Goal: Information Seeking & Learning: Learn about a topic

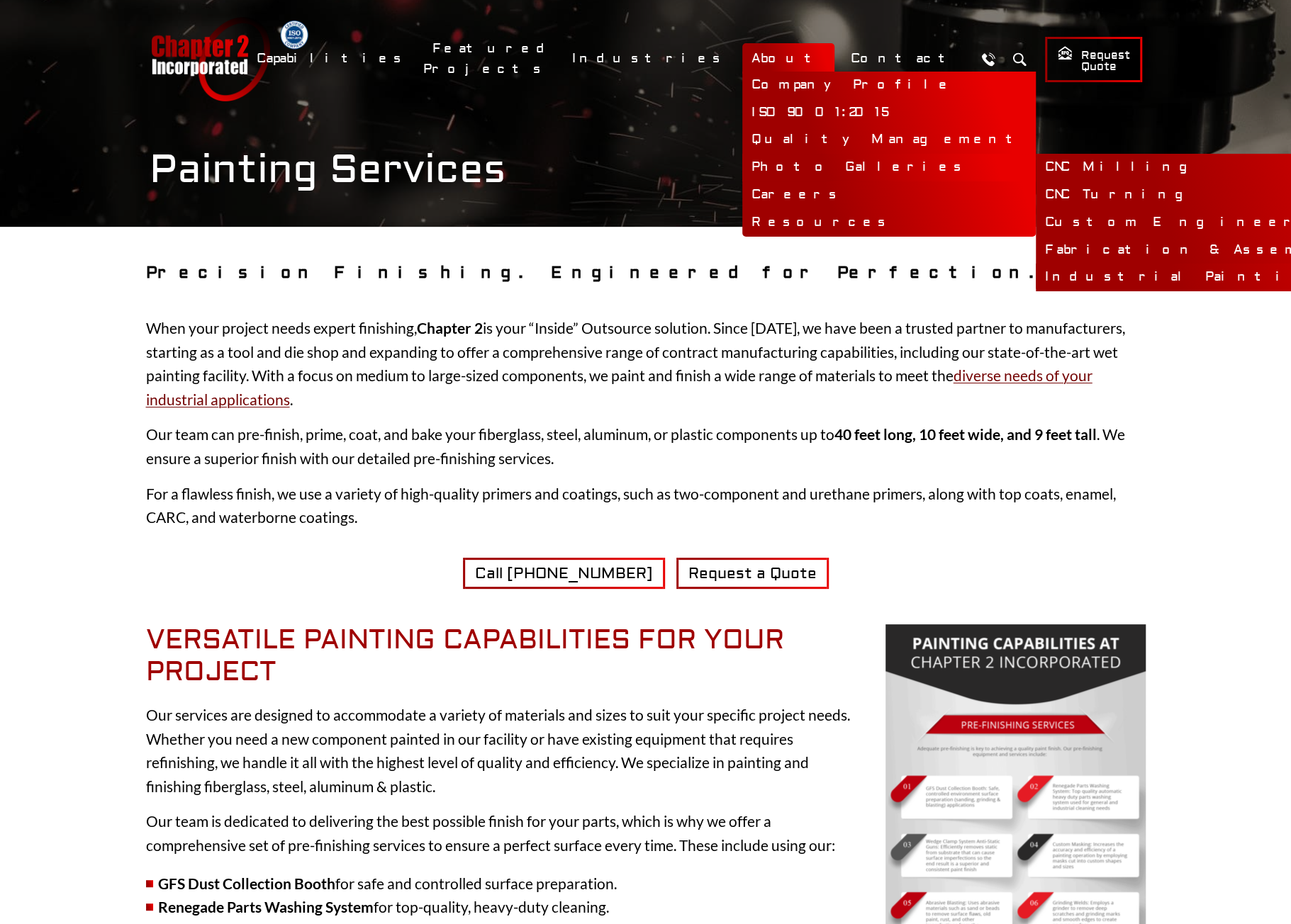
click at [1036, 276] on link "Industrial Painting & Finishing" at bounding box center [1280, 278] width 490 height 27
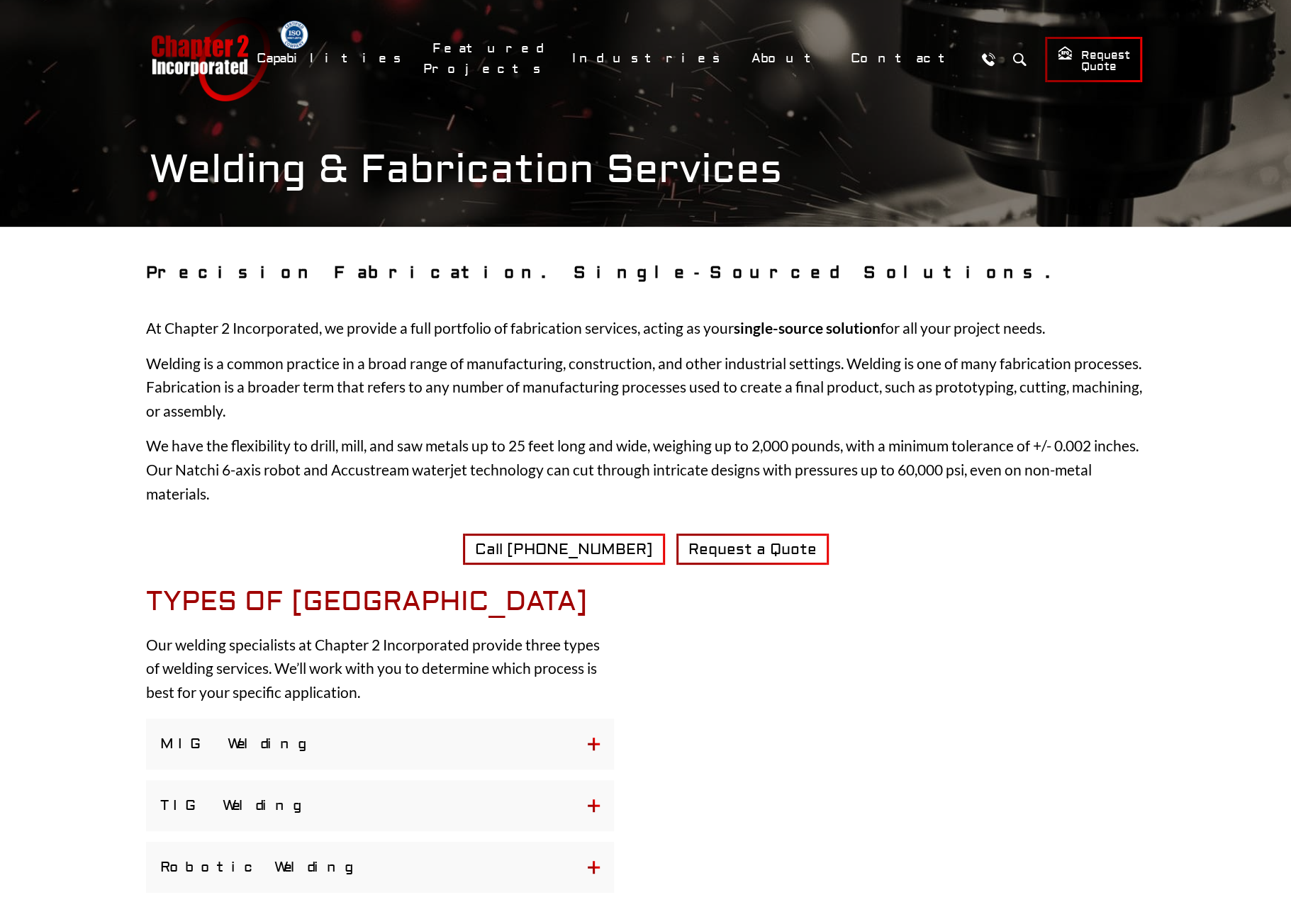
click at [598, 743] on button "MIG Welding" at bounding box center [380, 744] width 468 height 51
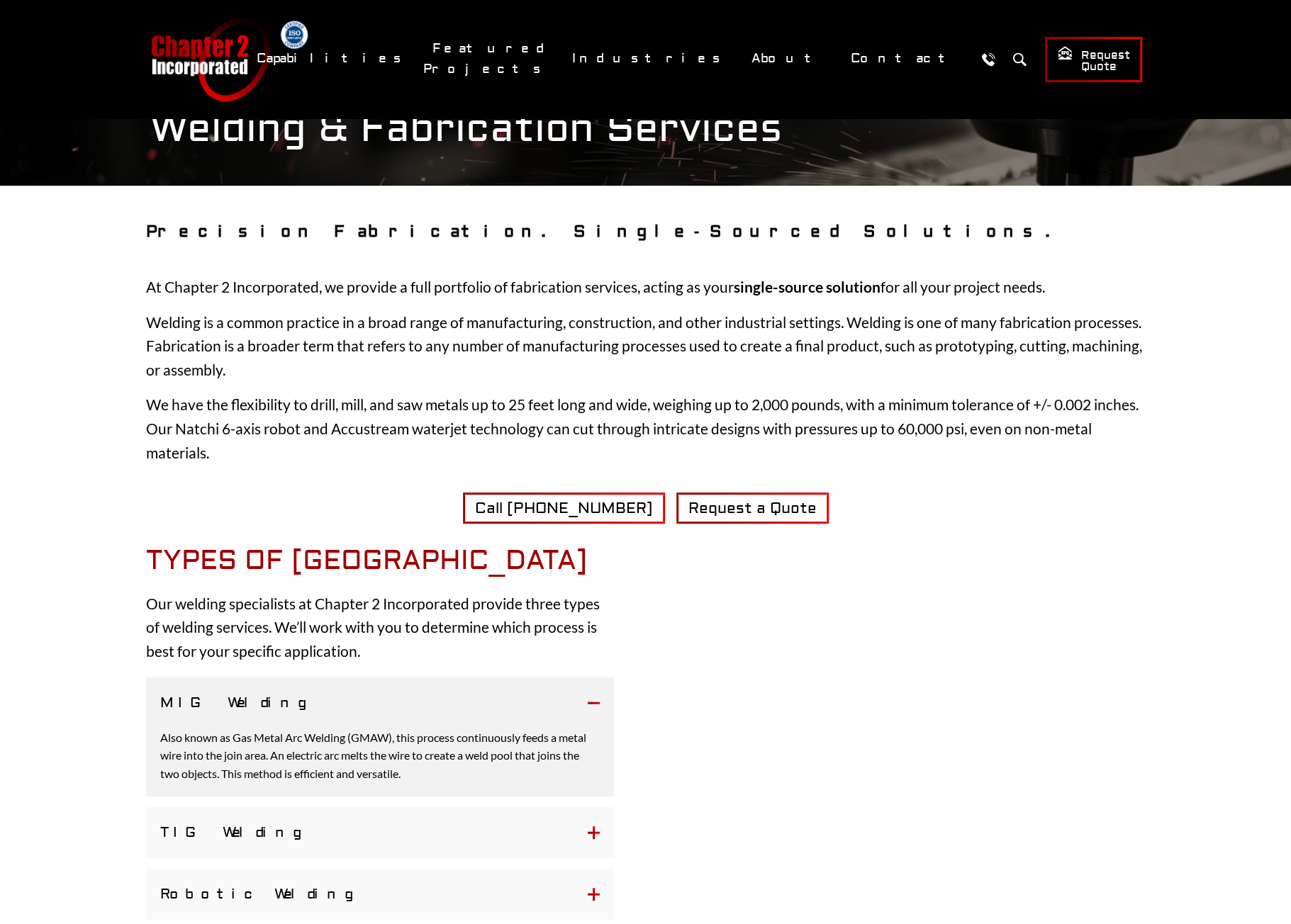
scroll to position [142, 0]
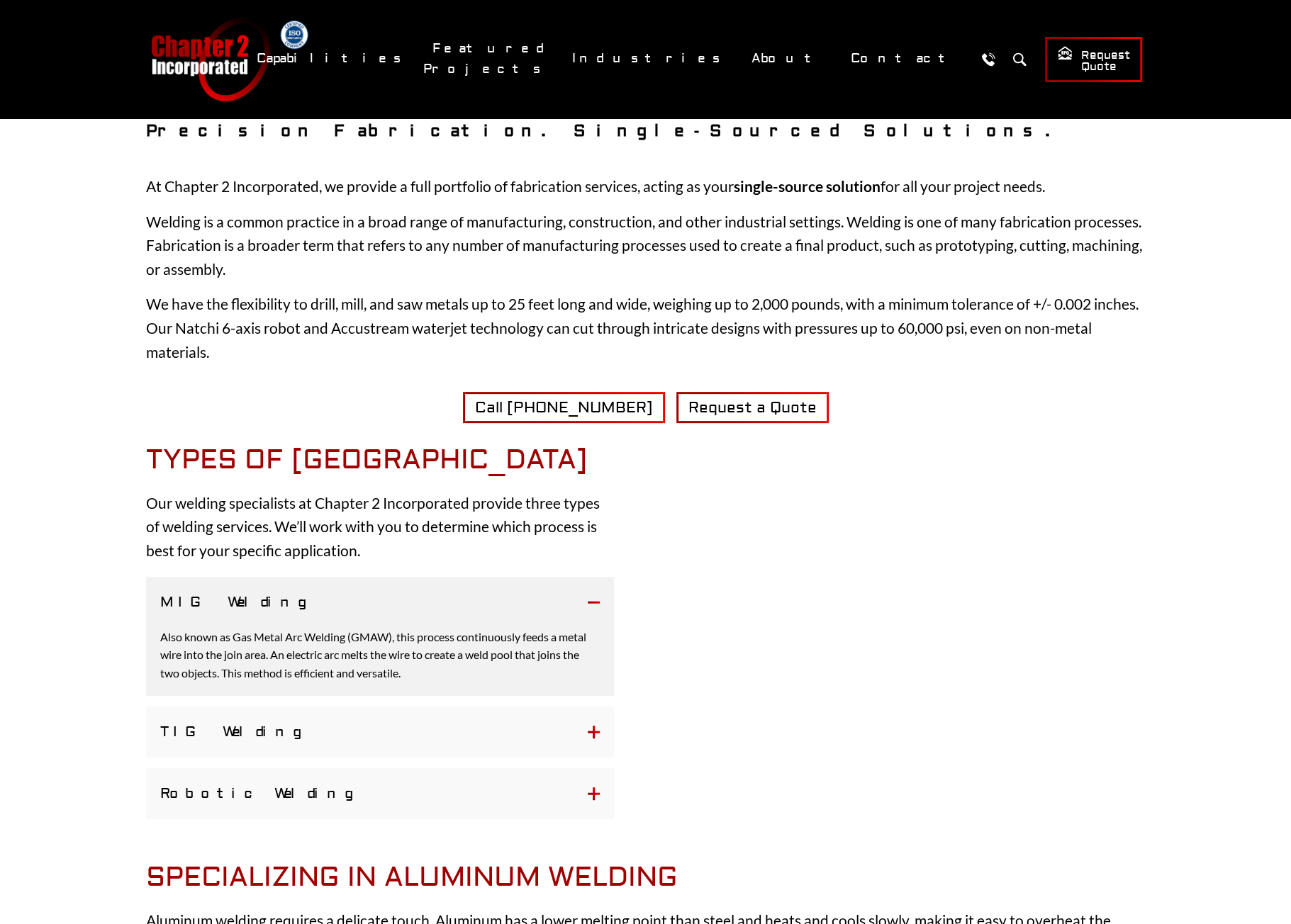
click at [590, 733] on button "TIG Welding" at bounding box center [380, 732] width 468 height 51
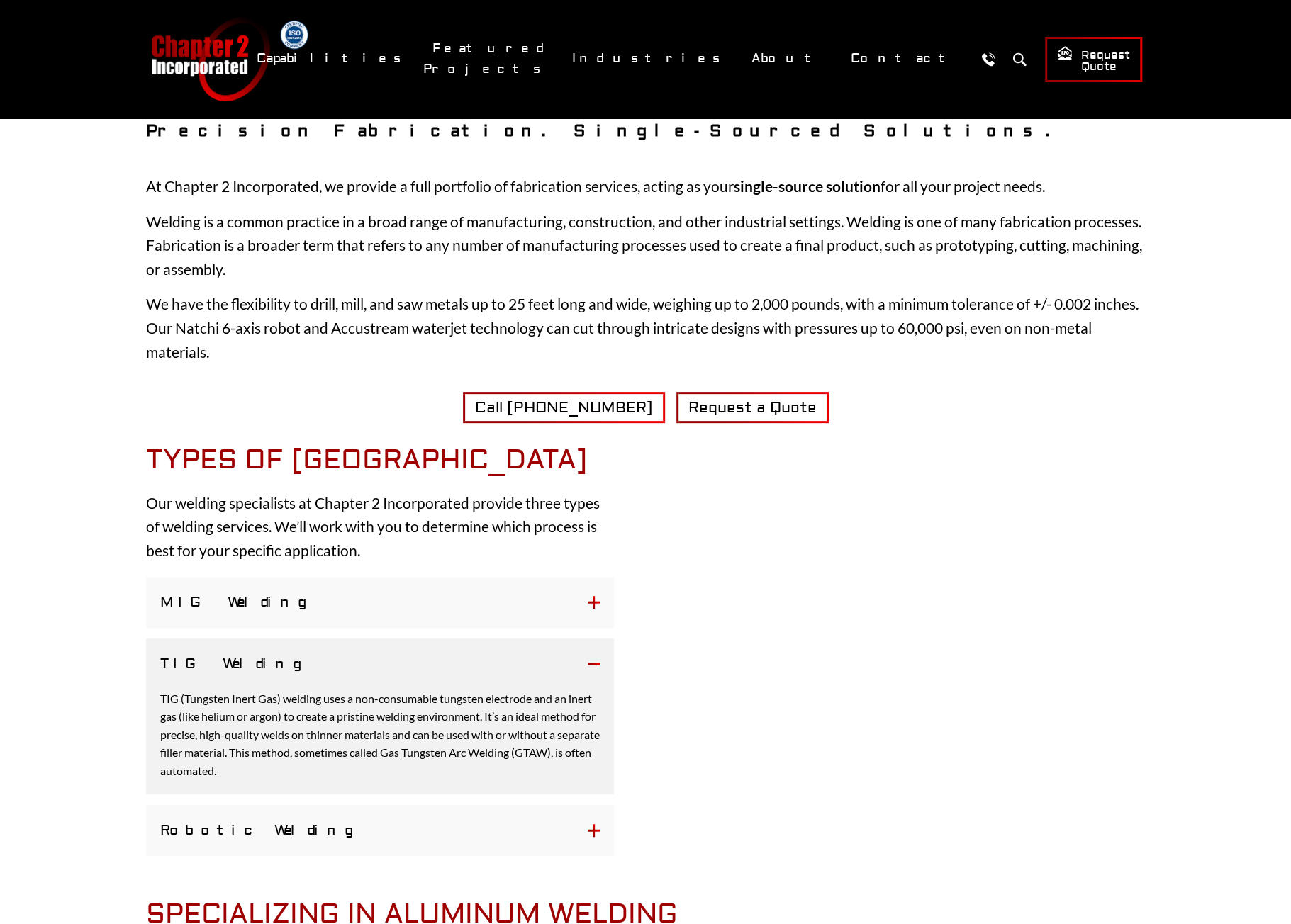
click at [591, 828] on button "Robotic Welding" at bounding box center [380, 831] width 468 height 51
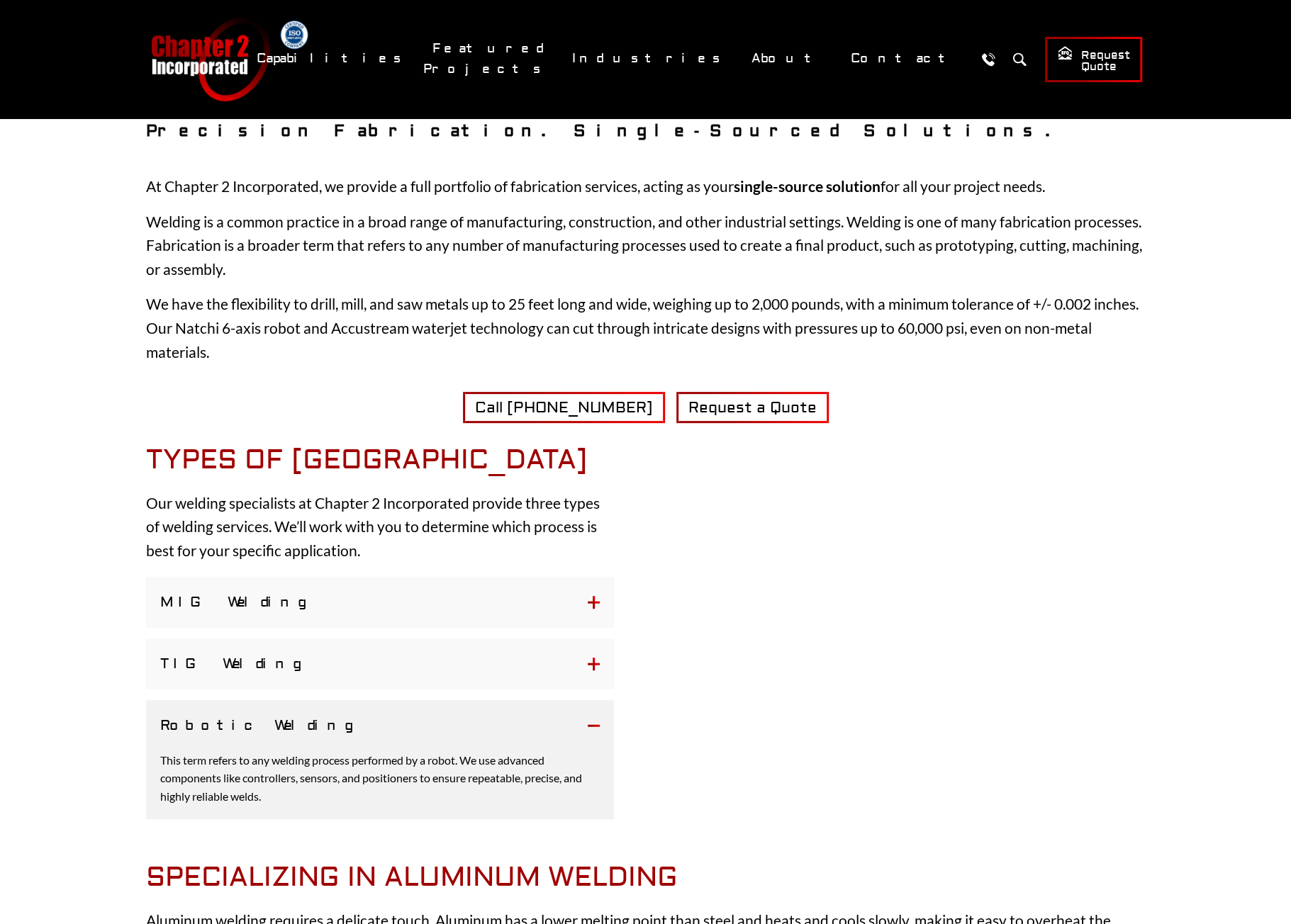
click at [470, 504] on p "Our welding specialists at Chapter 2 Incorporated provide three types of weldin…" at bounding box center [380, 527] width 468 height 72
click at [596, 719] on button "Robotic Welding" at bounding box center [380, 726] width 468 height 51
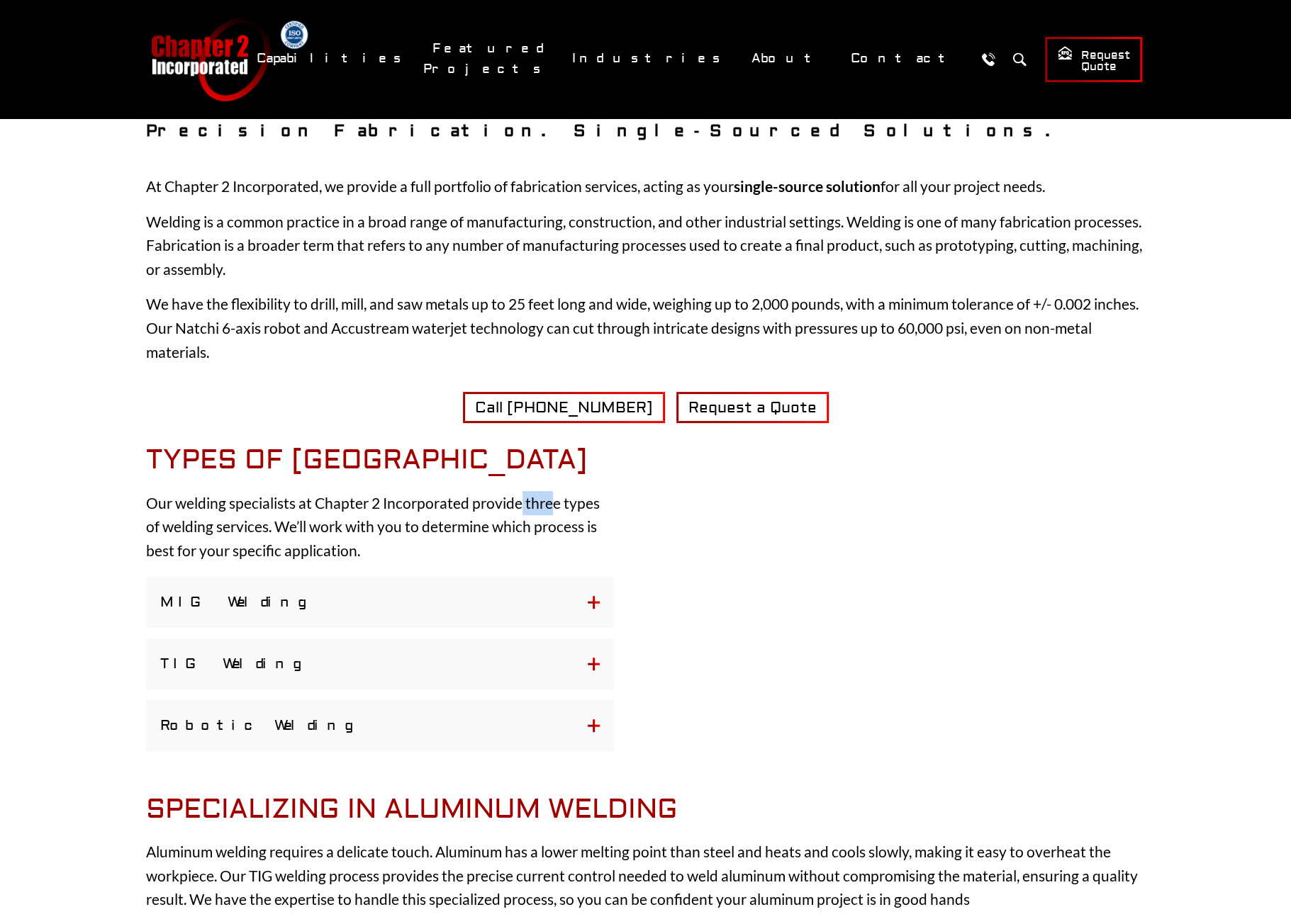
drag, startPoint x: 522, startPoint y: 501, endPoint x: 551, endPoint y: 512, distance: 31.0
click at [551, 512] on p "Our welding specialists at Chapter 2 Incorporated provide three types of weldin…" at bounding box center [380, 527] width 468 height 72
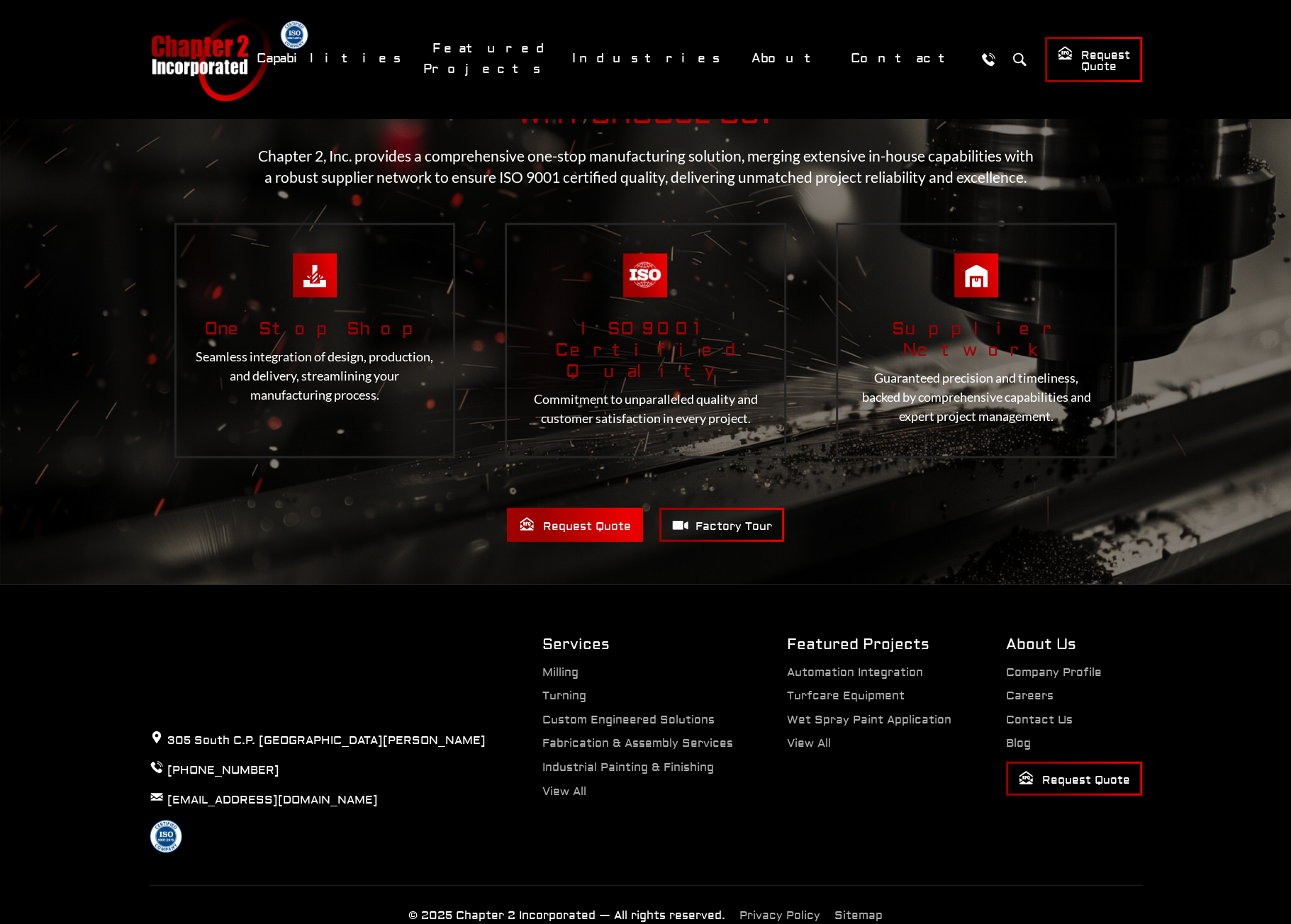
scroll to position [2142, 0]
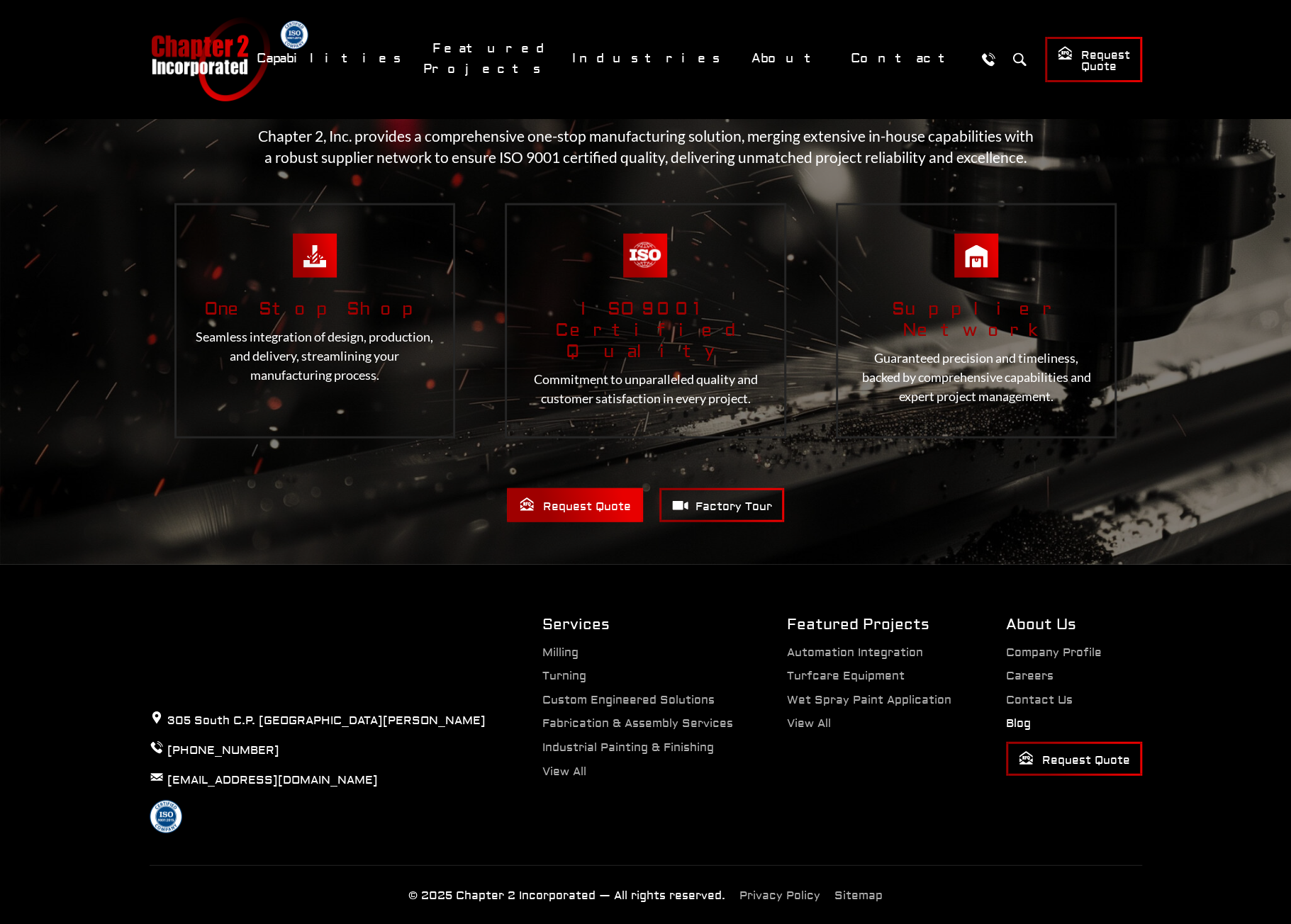
click at [1024, 716] on link "Blog" at bounding box center [1018, 723] width 25 height 15
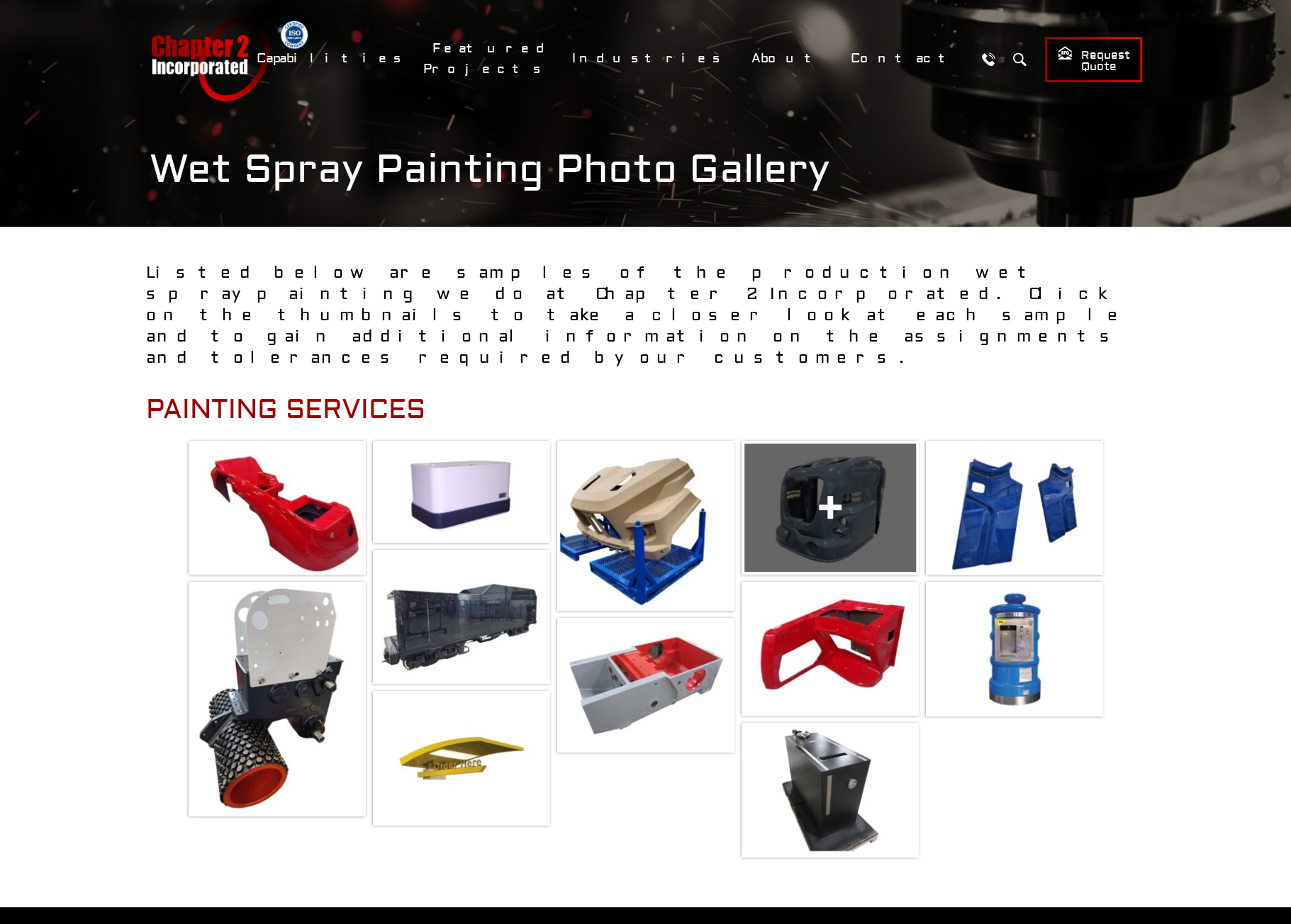
click at [812, 472] on span at bounding box center [830, 508] width 172 height 128
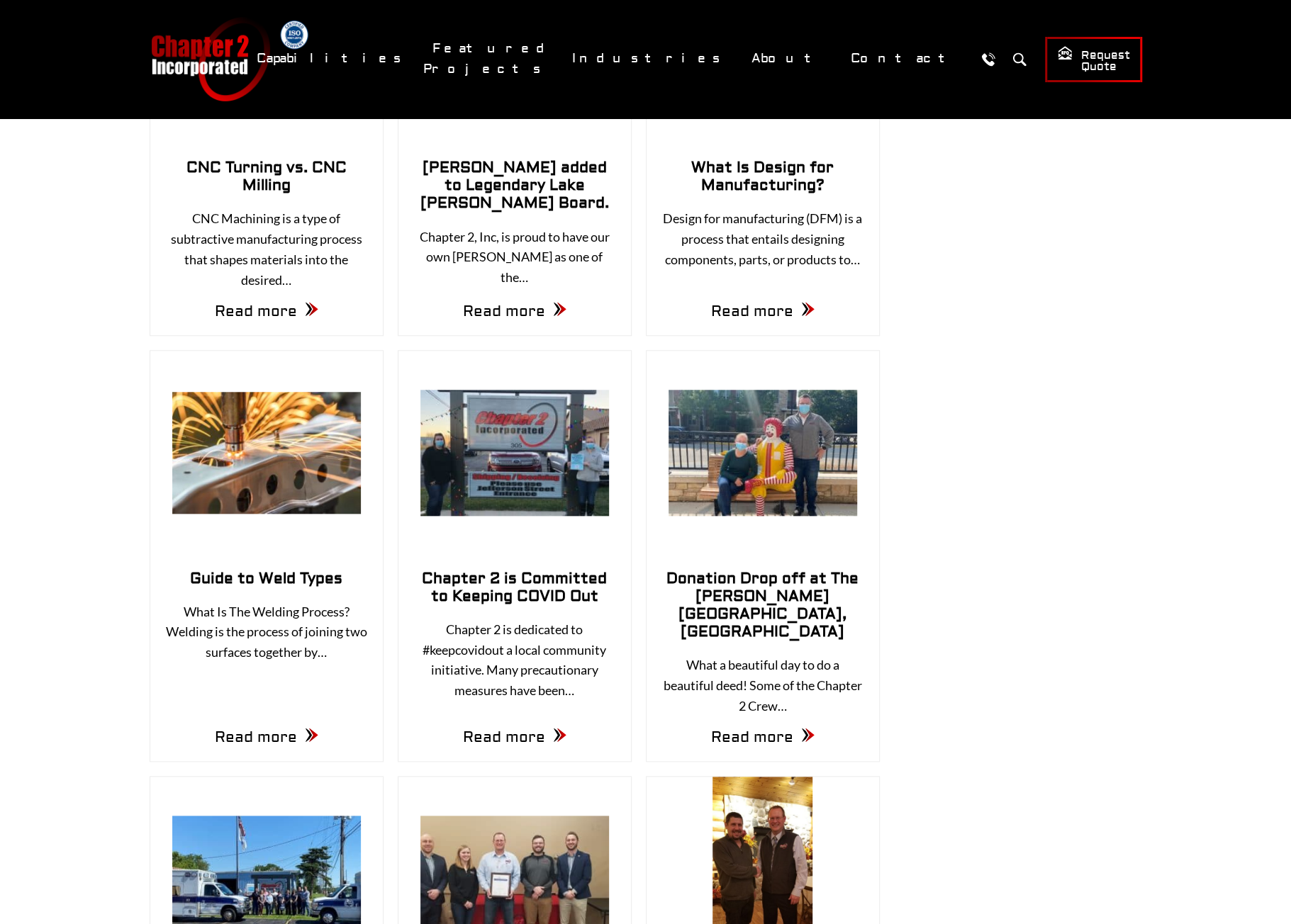
scroll to position [779, 0]
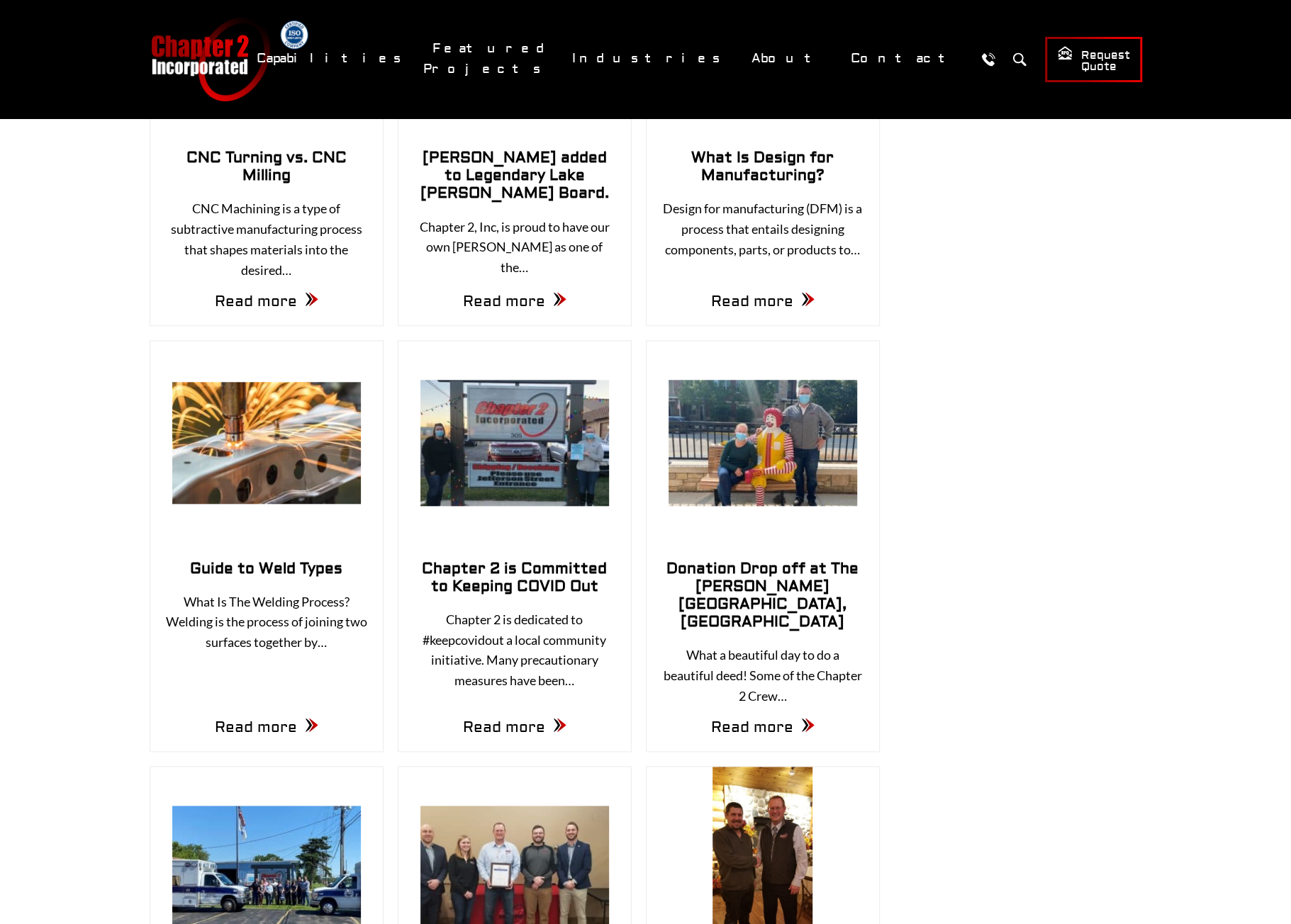
click at [241, 578] on link "Guide to Weld Types" at bounding box center [266, 569] width 152 height 19
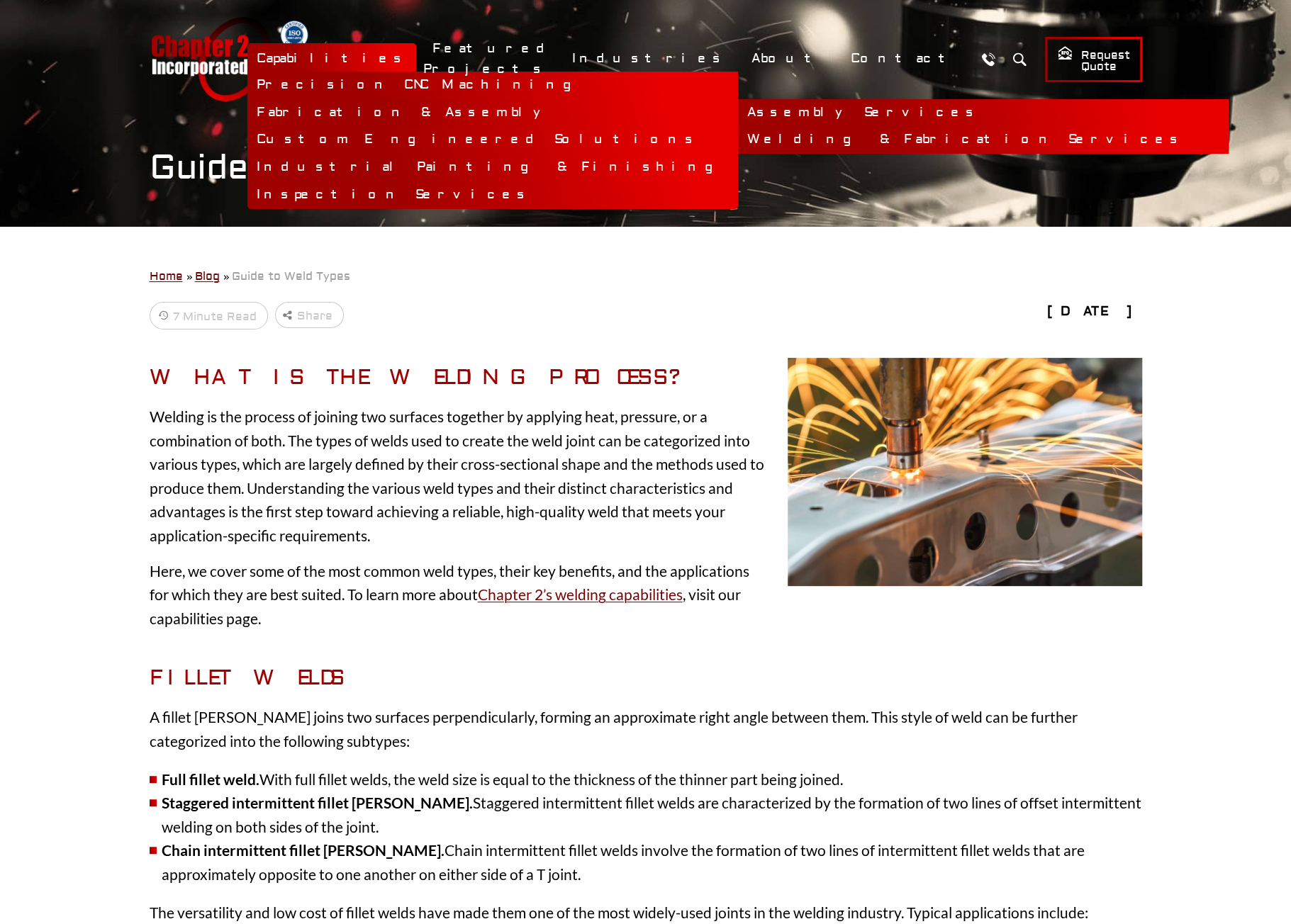
click at [738, 141] on link "Welding & Fabrication Services" at bounding box center [982, 140] width 490 height 27
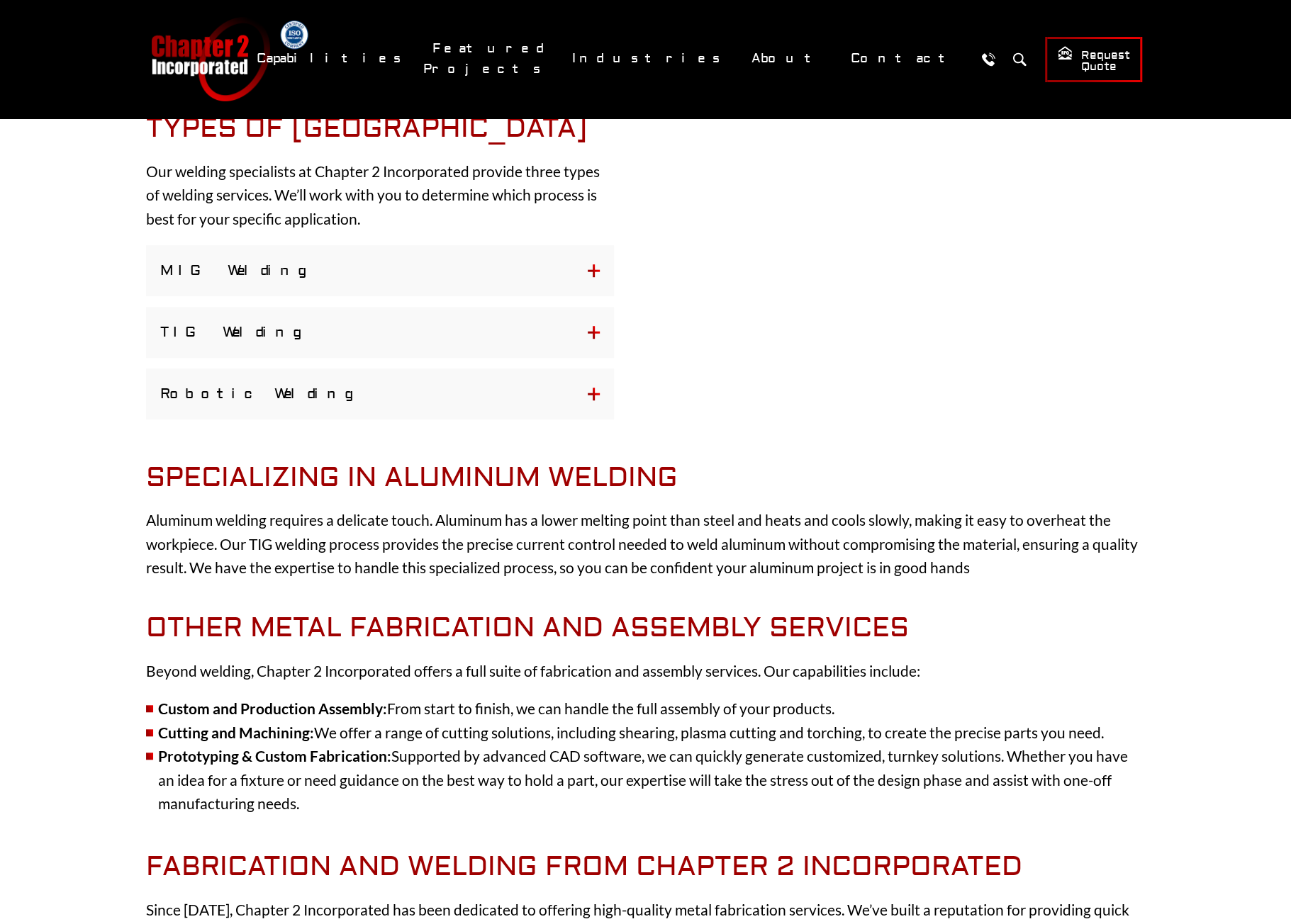
scroll to position [496, 0]
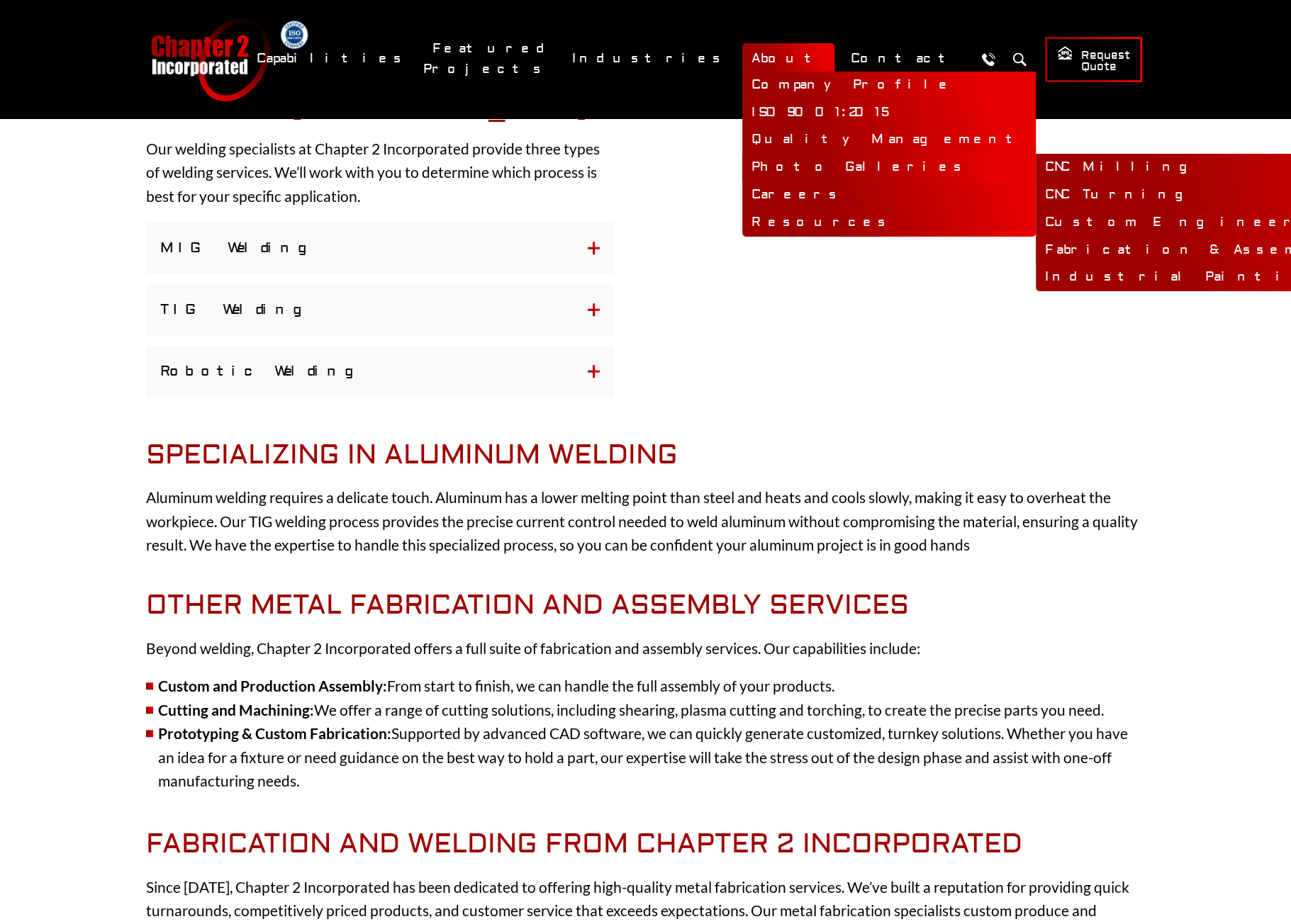
click at [1036, 248] on link "Fabrication & Assembly" at bounding box center [1280, 250] width 490 height 27
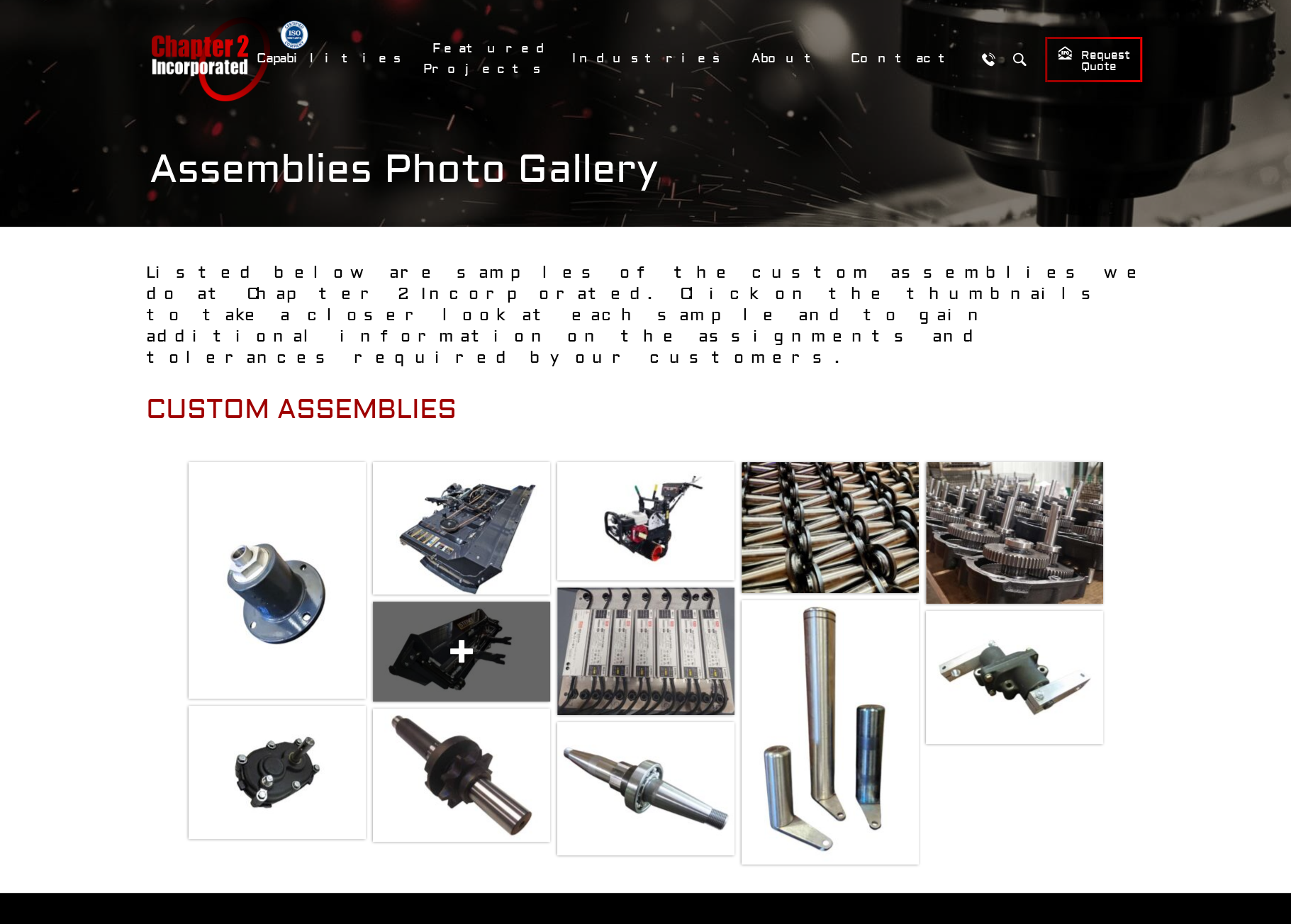
click at [431, 638] on span at bounding box center [461, 651] width 178 height 100
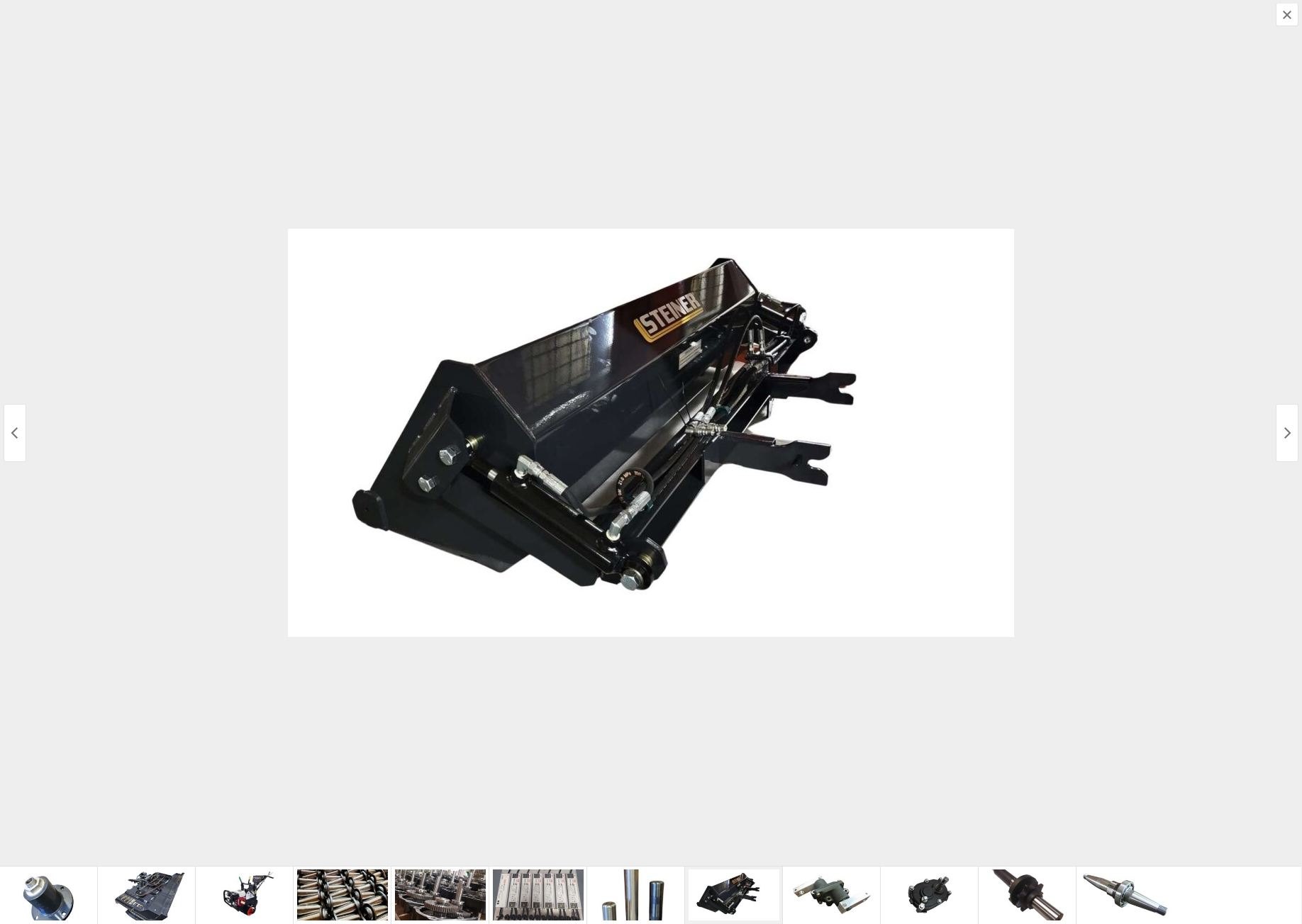
click at [1286, 16] on icon "Close Modal" at bounding box center [1287, 15] width 12 height 12
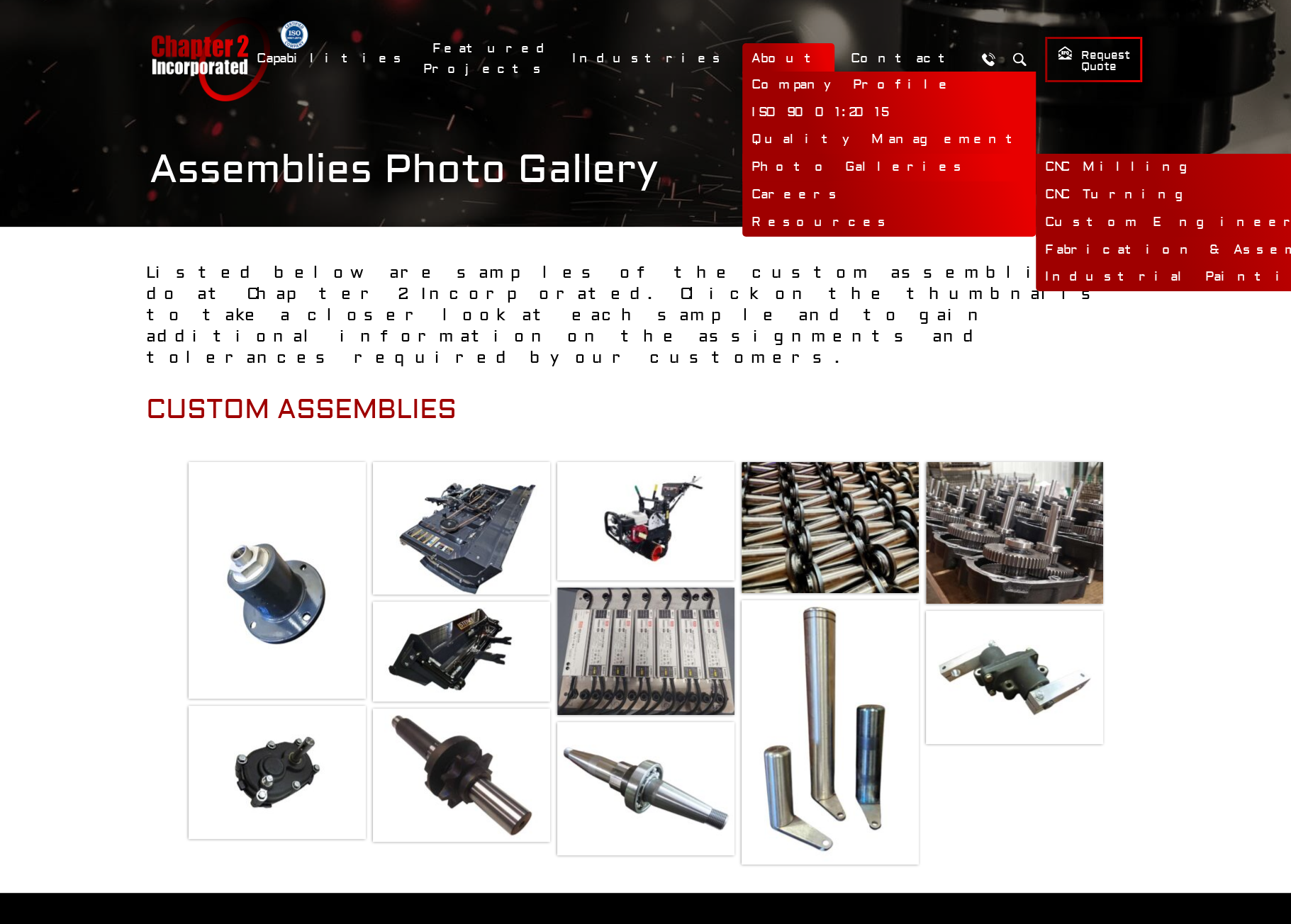
click at [1036, 225] on link "Custom Engineered Solutions" at bounding box center [1280, 222] width 490 height 27
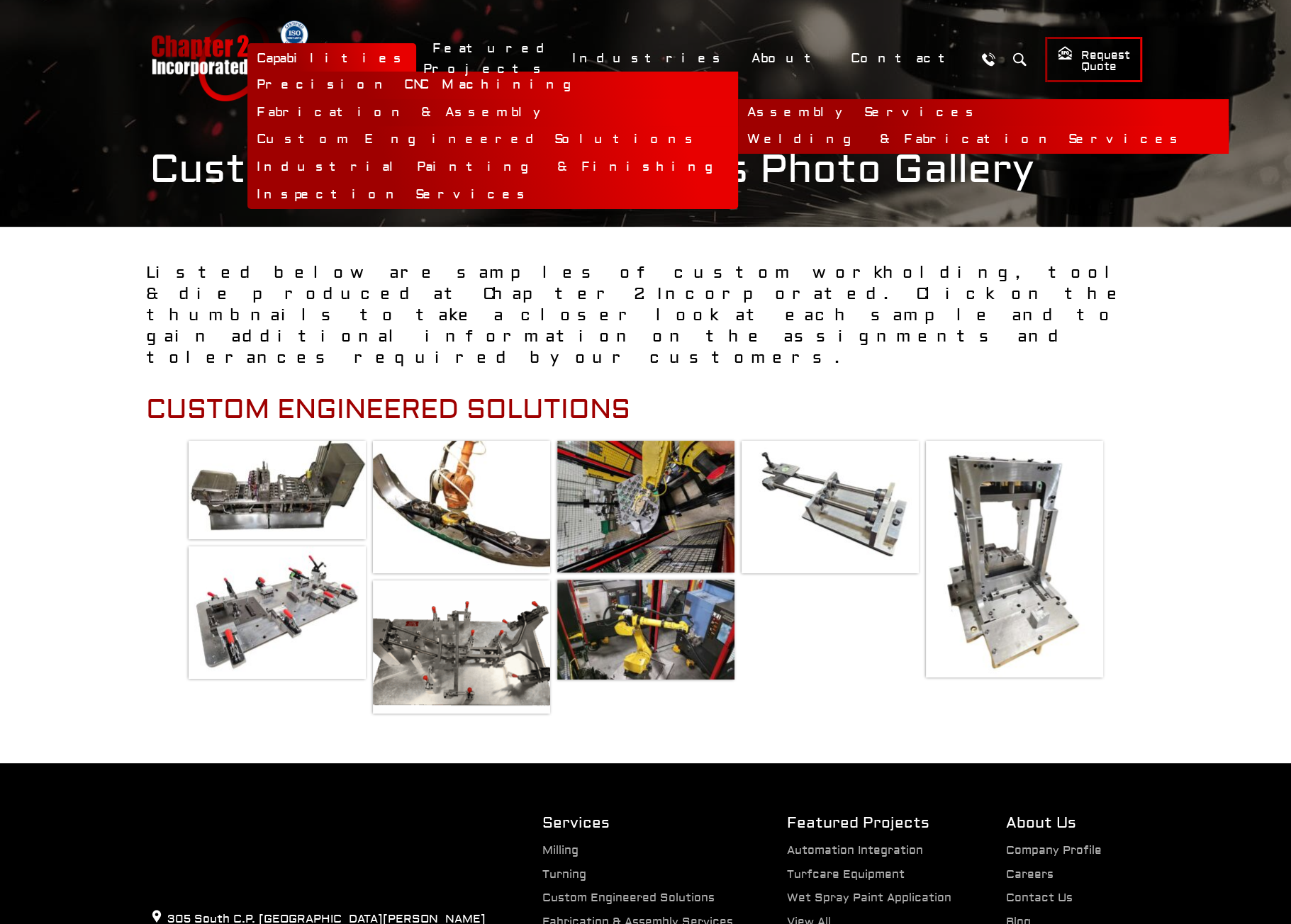
click at [738, 138] on link "Welding & Fabrication Services" at bounding box center [982, 140] width 490 height 27
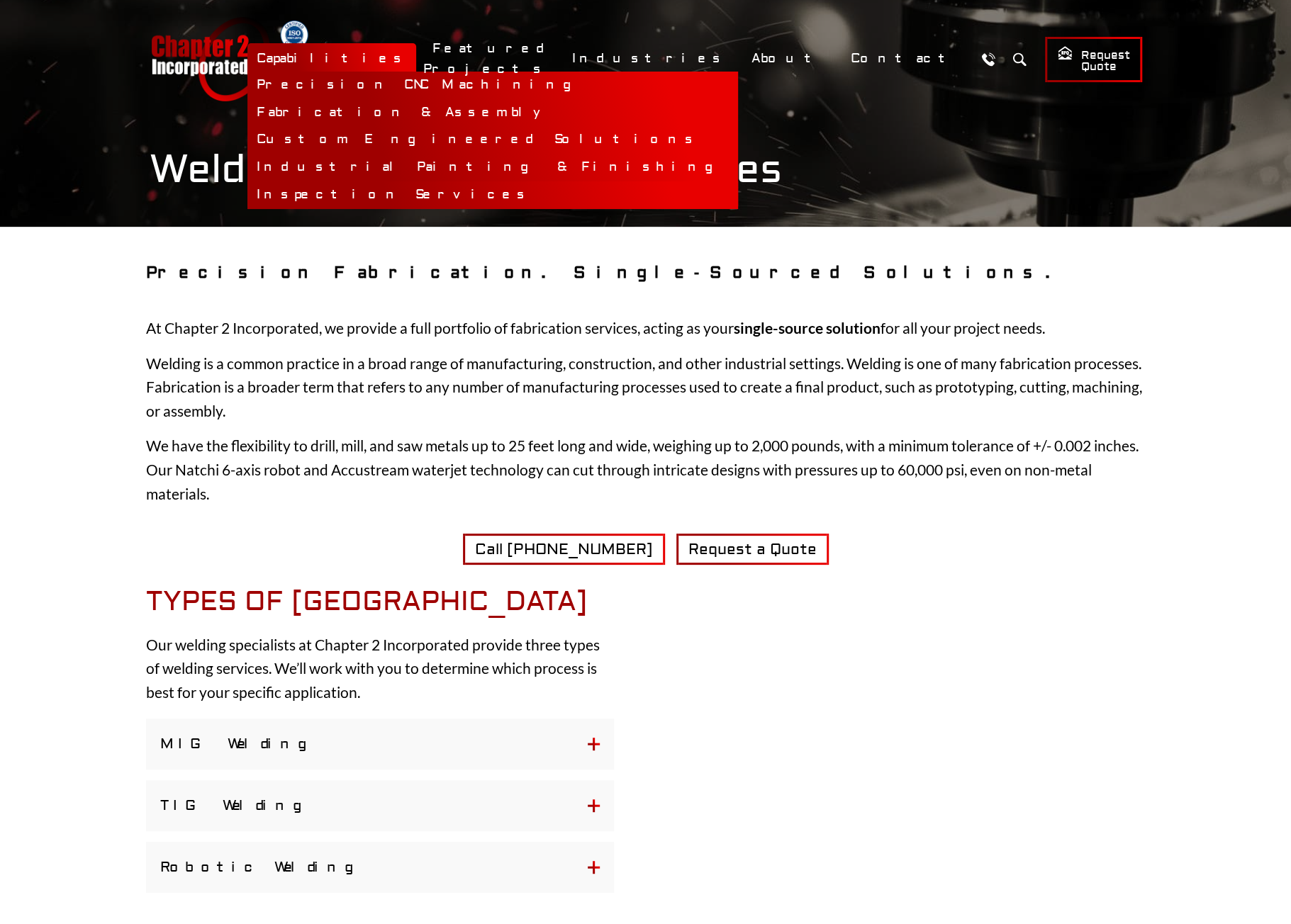
click at [501, 199] on link "Inspection Services" at bounding box center [492, 195] width 490 height 27
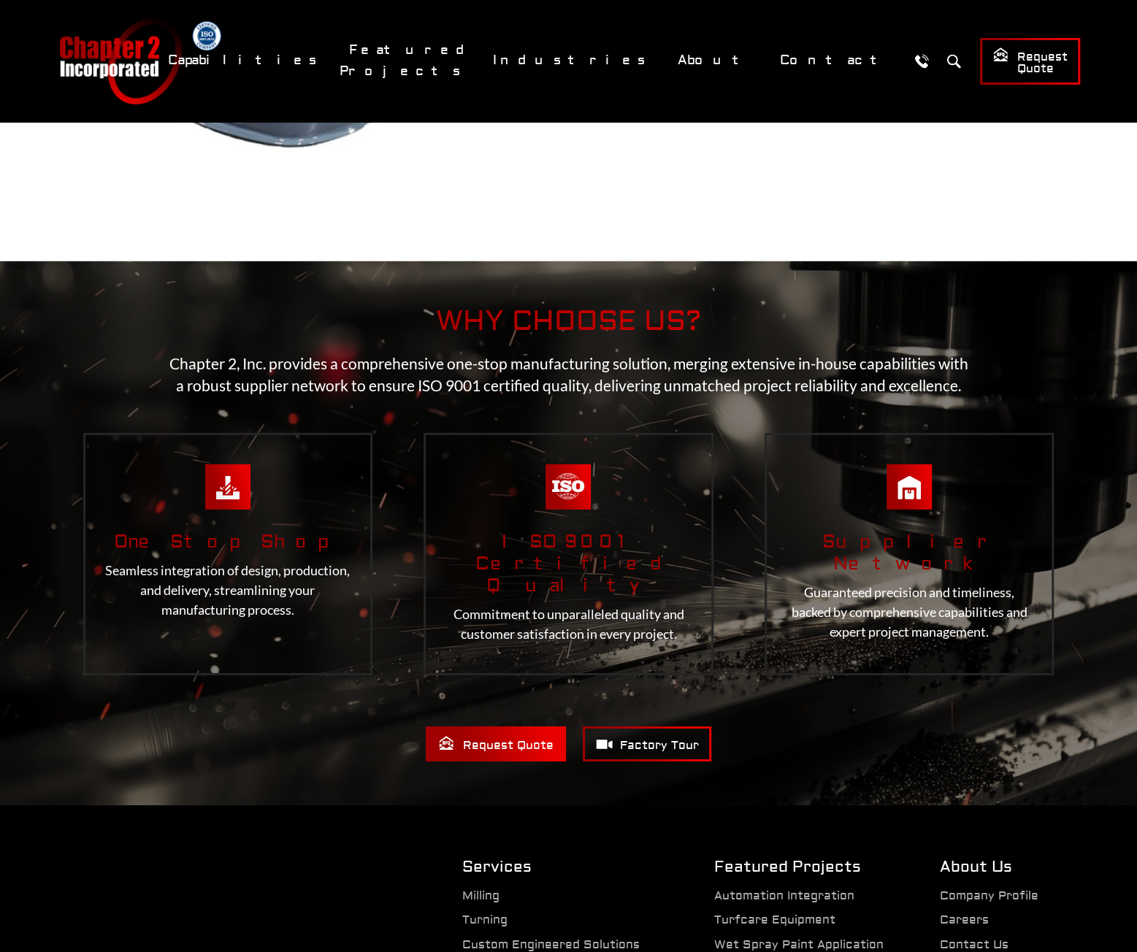
scroll to position [2790, 0]
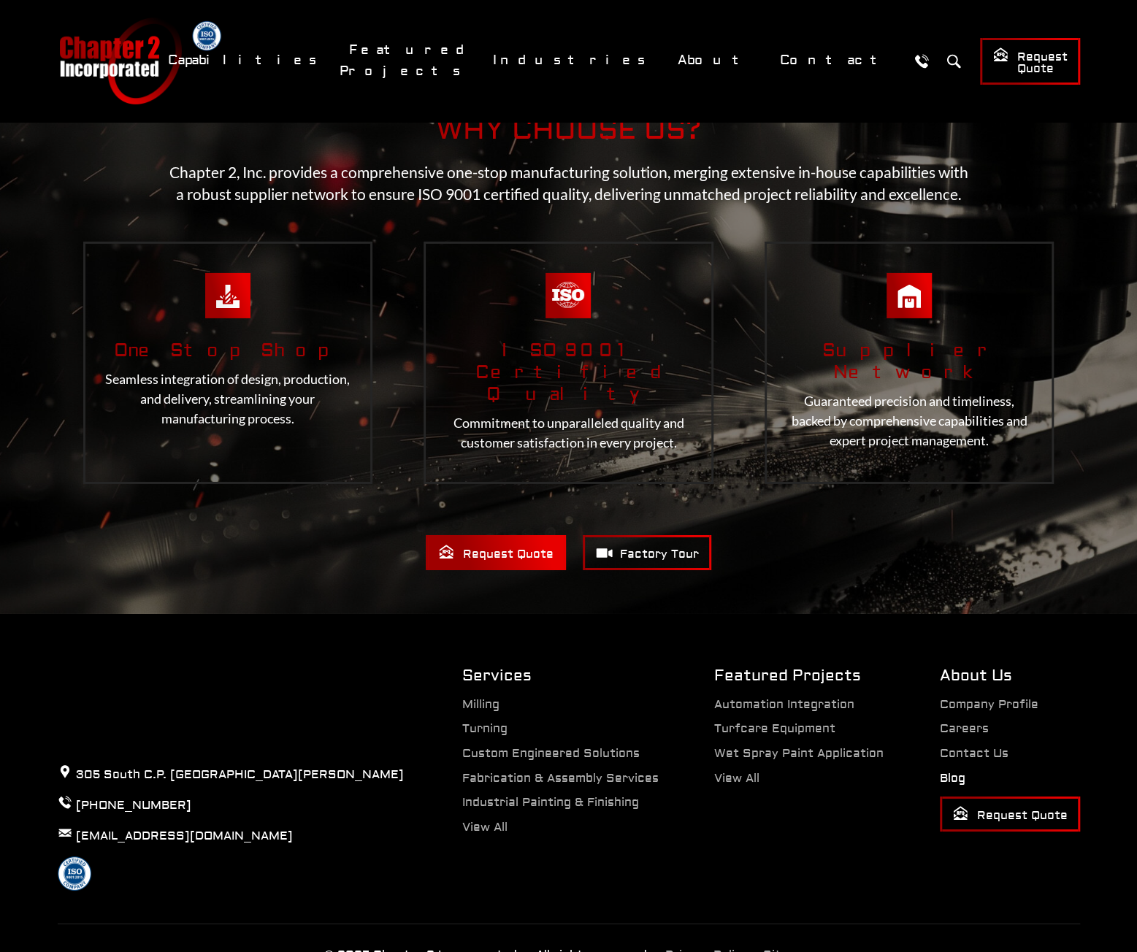
click at [951, 771] on link "Blog" at bounding box center [953, 778] width 26 height 15
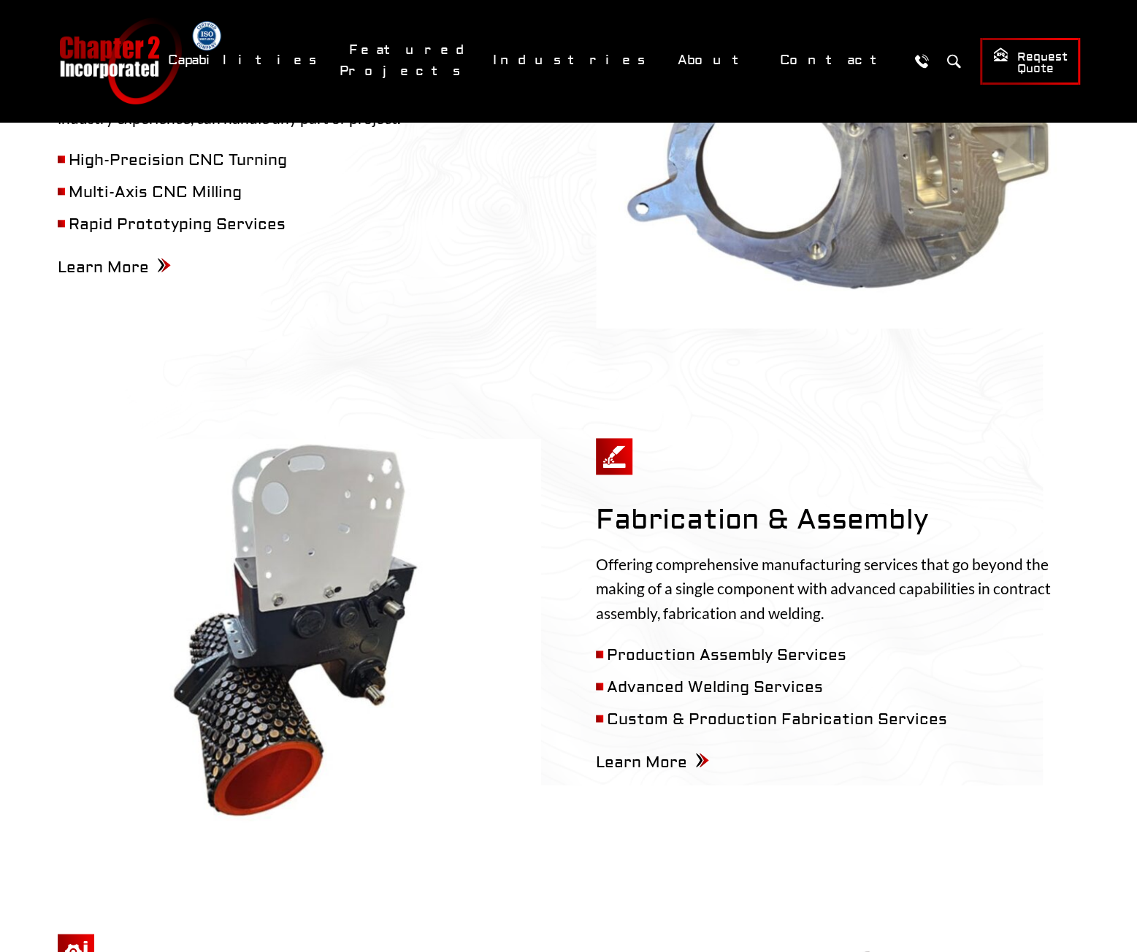
scroll to position [950, 0]
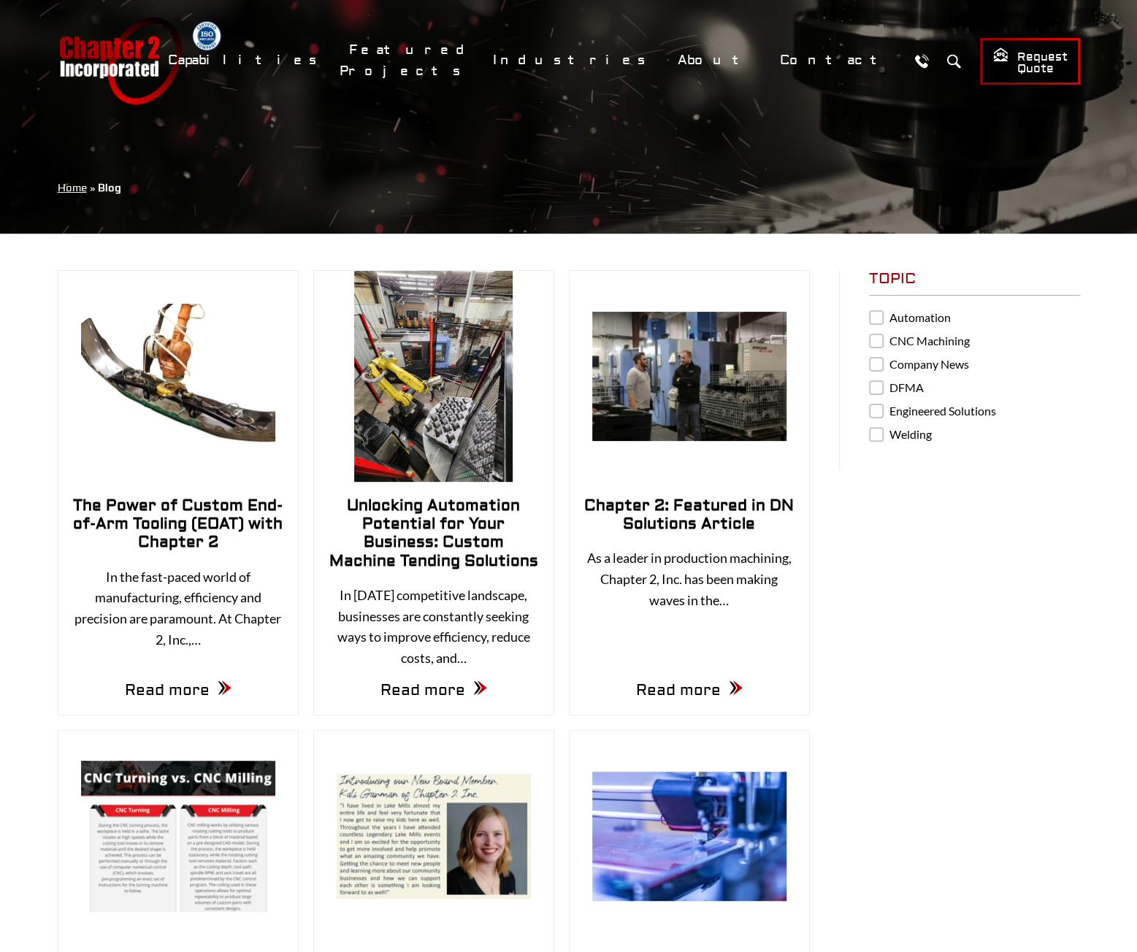
click at [146, 524] on link "The Power of Custom End-of-Arm Tooling (EOAT) with Chapter 2" at bounding box center [178, 524] width 210 height 56
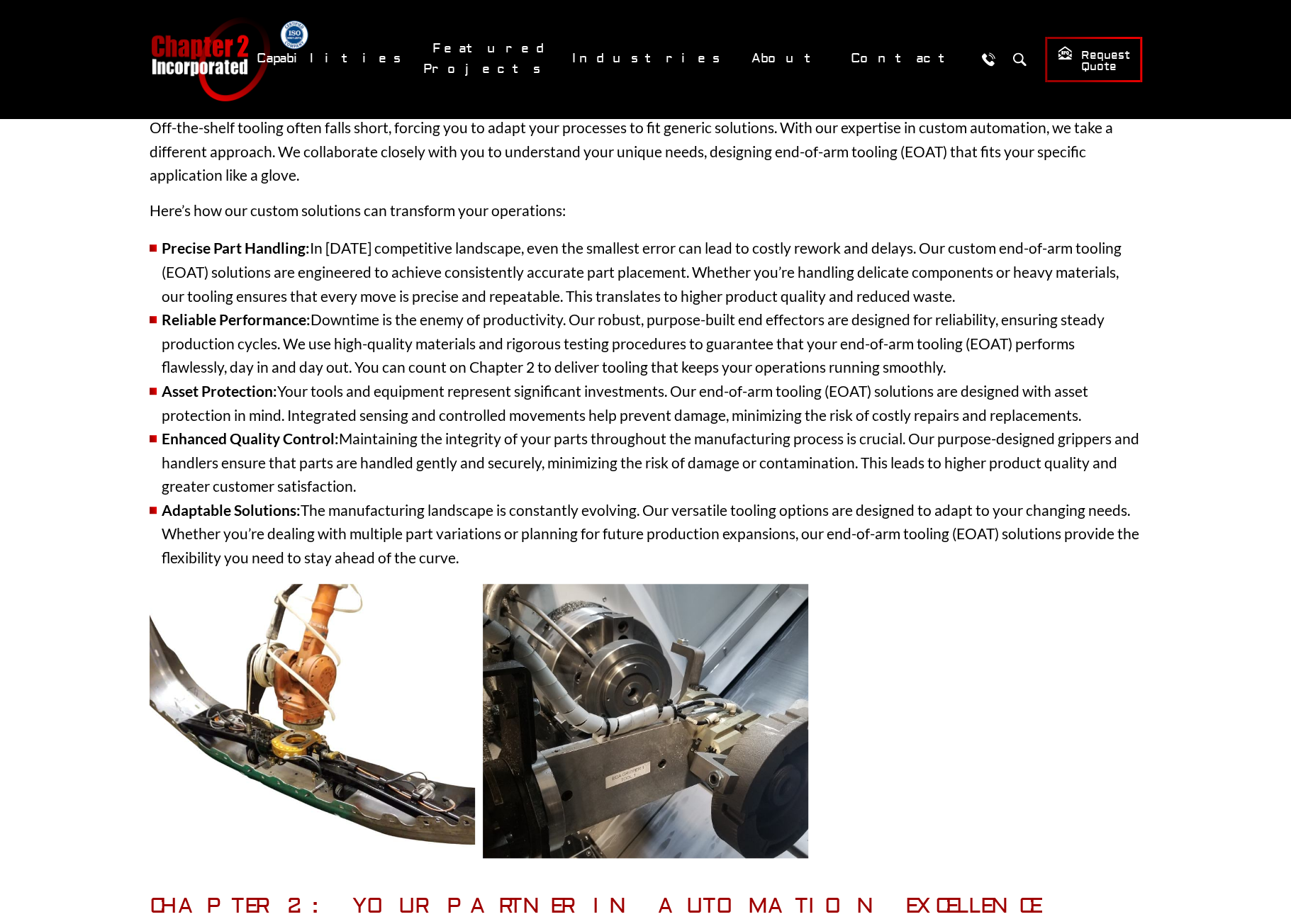
scroll to position [496, 0]
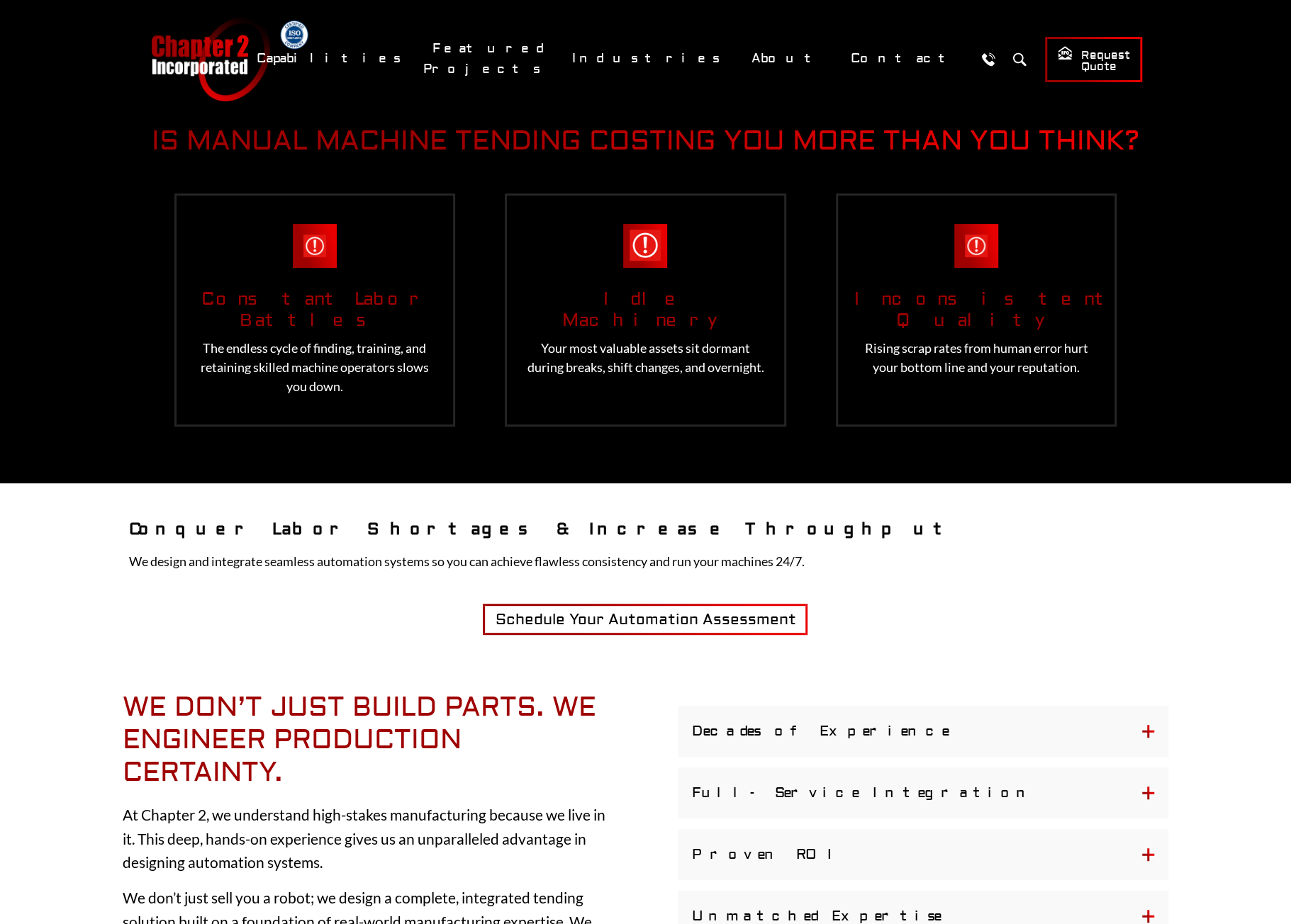
scroll to position [142, 0]
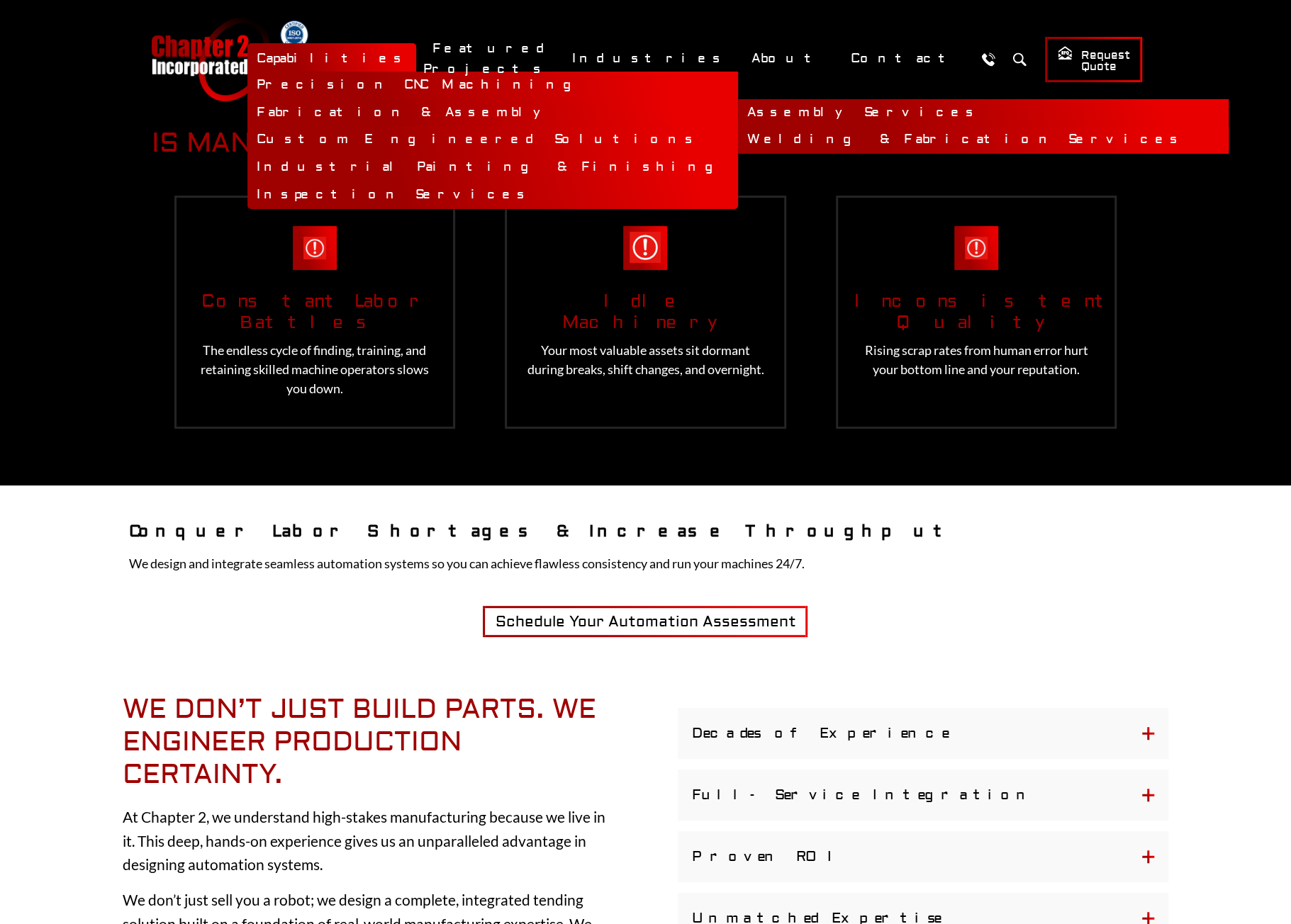
click at [769, 140] on link "Welding & Fabrication Services" at bounding box center [982, 140] width 490 height 27
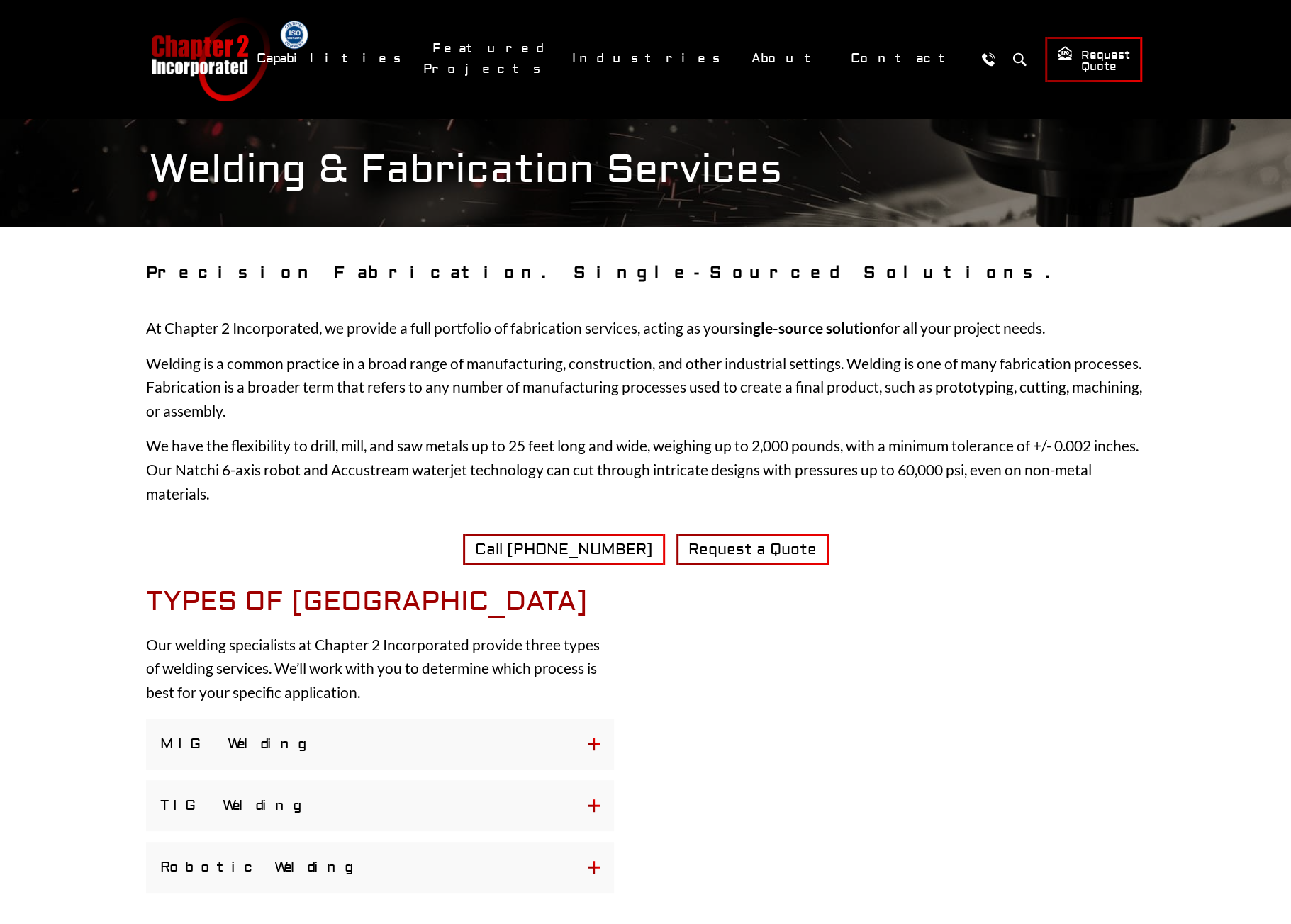
scroll to position [425, 0]
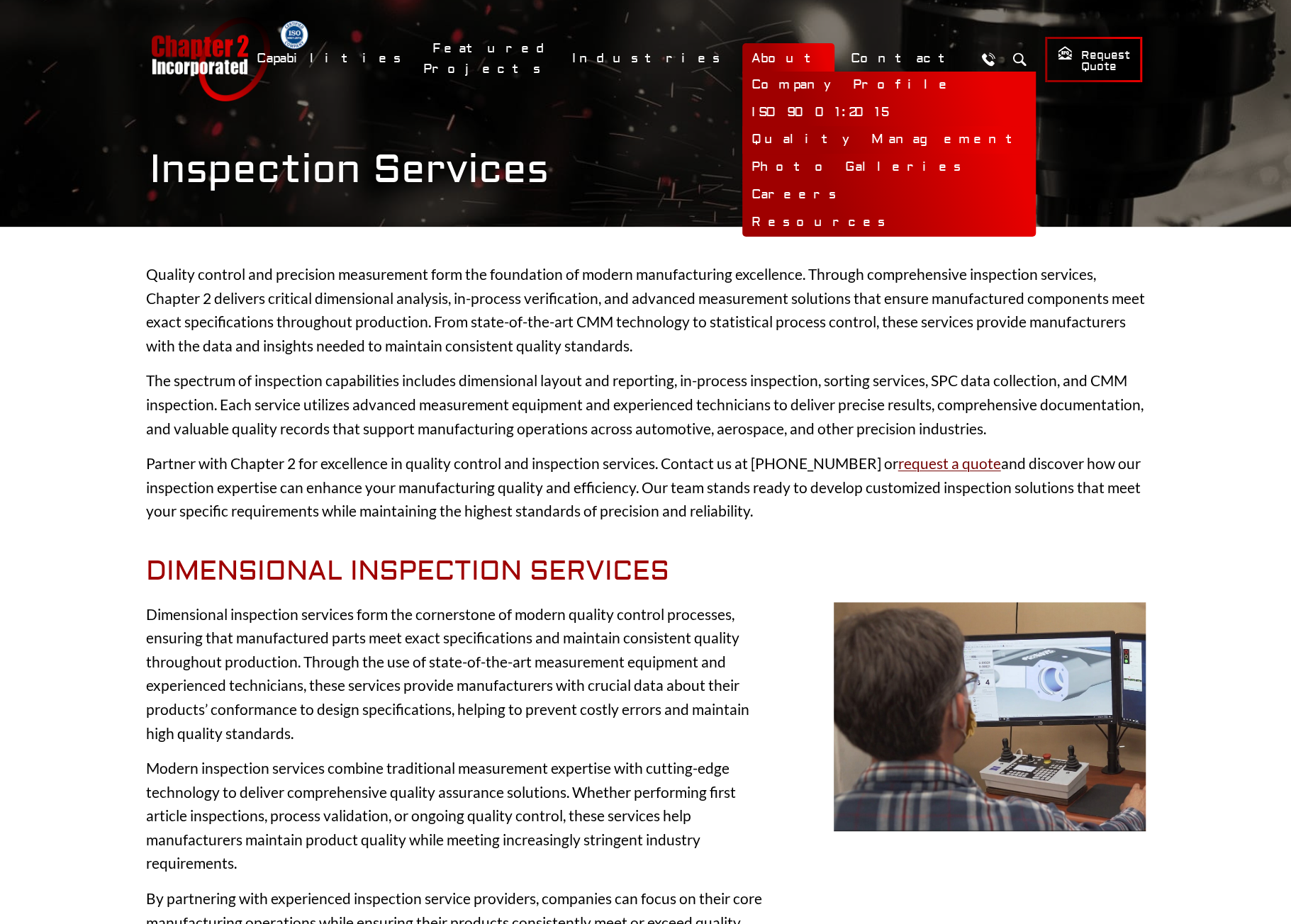
click at [848, 137] on link "Quality Management" at bounding box center [889, 140] width 293 height 27
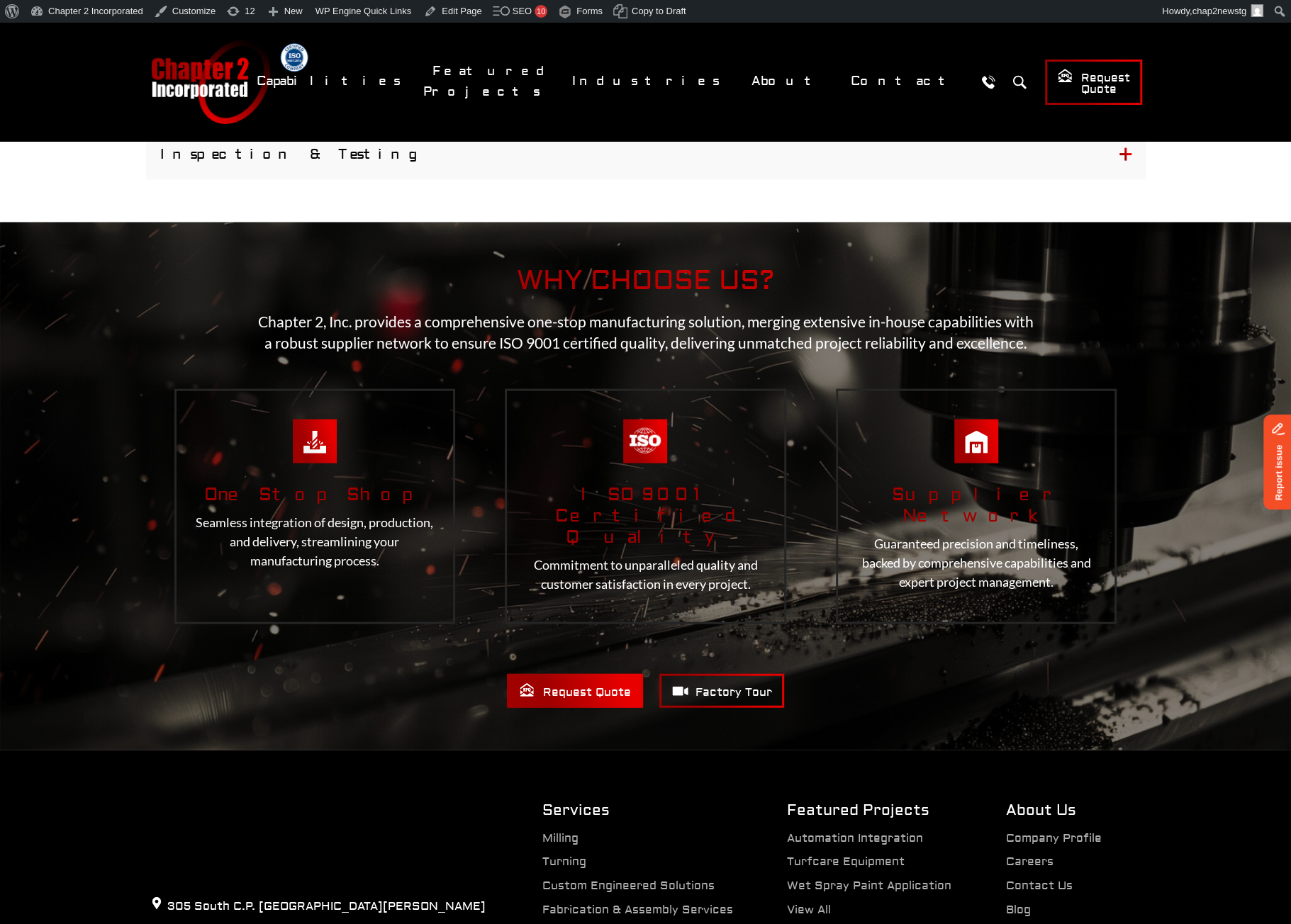
scroll to position [2268, 0]
